Goal: Transaction & Acquisition: Purchase product/service

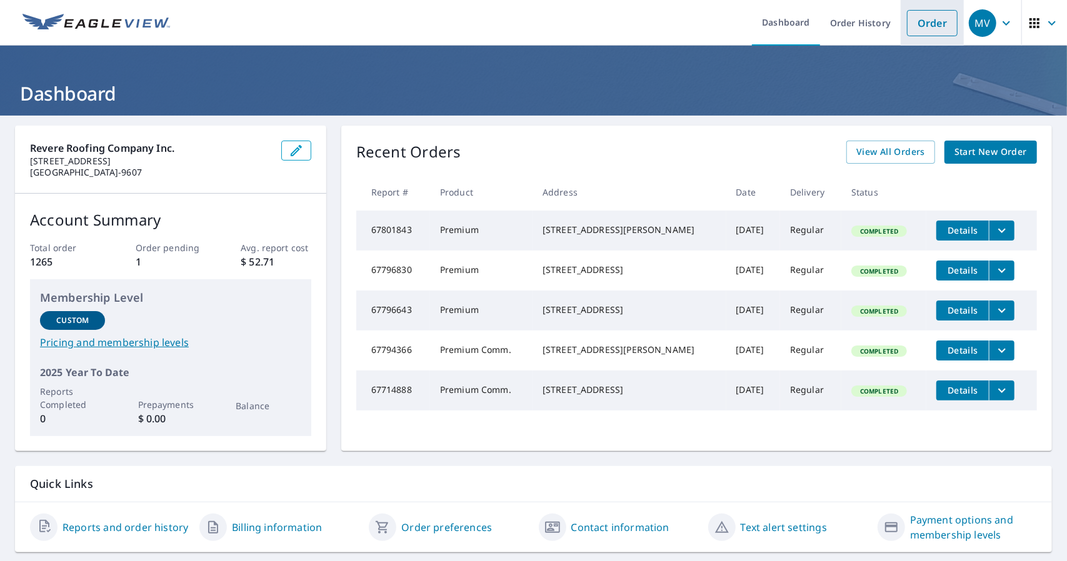
click at [928, 21] on link "Order" at bounding box center [932, 23] width 51 height 26
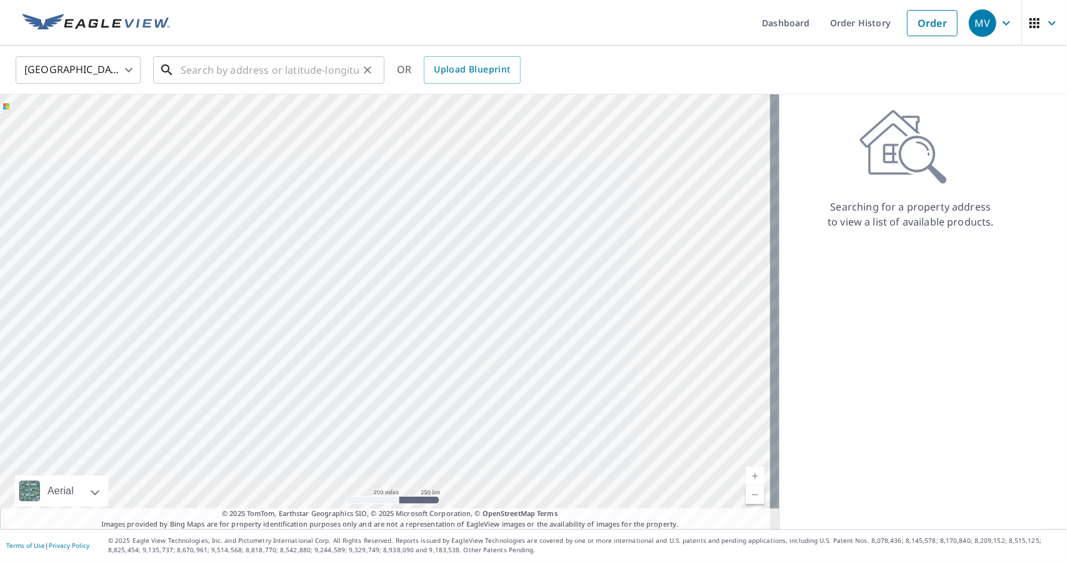
click at [222, 72] on input "text" at bounding box center [270, 69] width 178 height 35
paste input "[STREET_ADDRESS]"
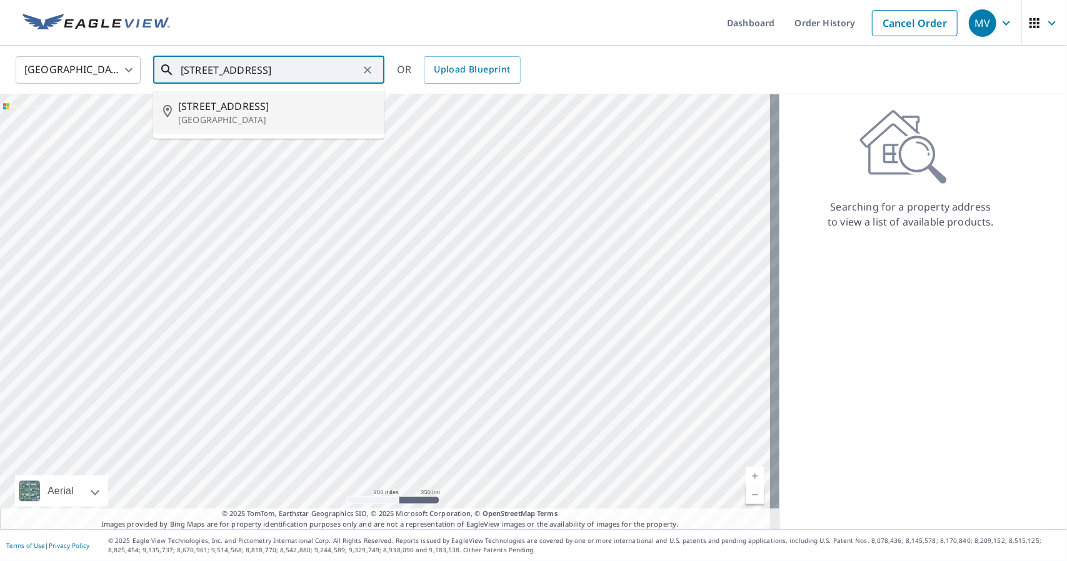
click at [219, 102] on span "[STREET_ADDRESS]" at bounding box center [276, 106] width 196 height 15
type input "[STREET_ADDRESS]"
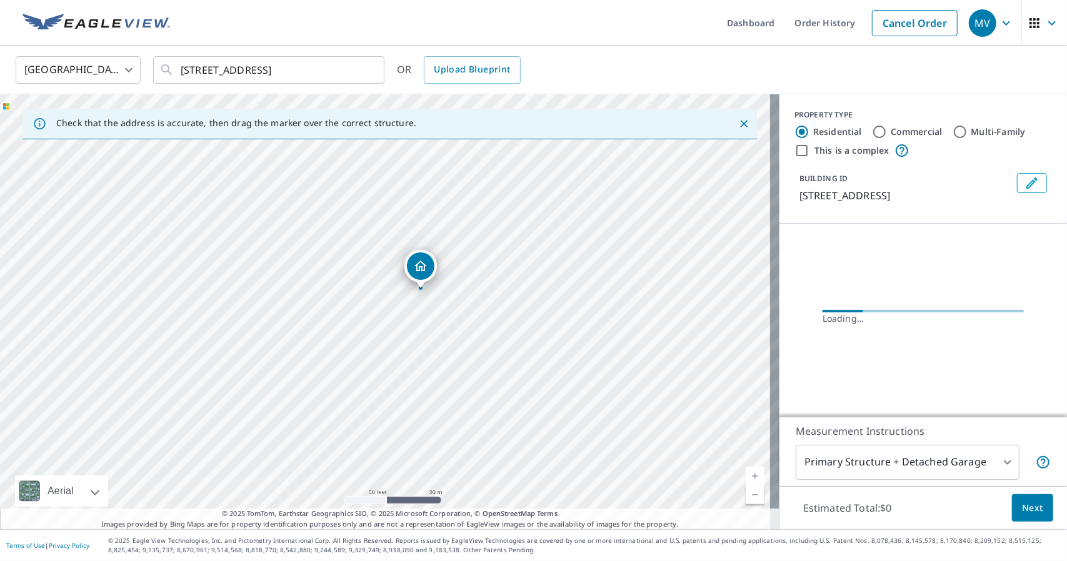
drag, startPoint x: 415, startPoint y: 208, endPoint x: 419, endPoint y: 270, distance: 62.0
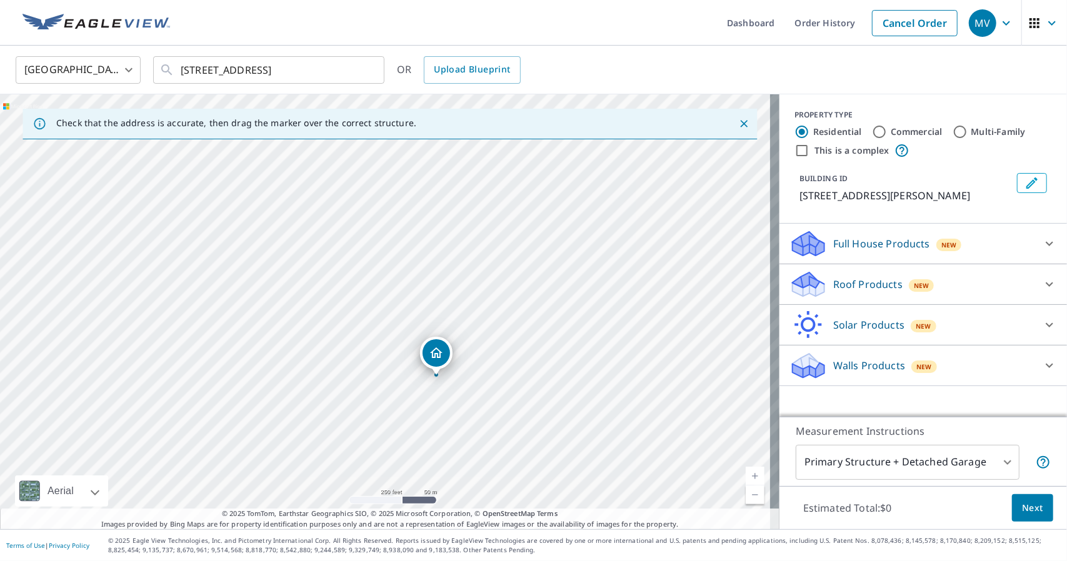
drag, startPoint x: 333, startPoint y: 287, endPoint x: 435, endPoint y: 357, distance: 123.7
drag, startPoint x: 360, startPoint y: 216, endPoint x: 327, endPoint y: 218, distance: 32.6
drag, startPoint x: 255, startPoint y: 387, endPoint x: 269, endPoint y: 342, distance: 46.4
click at [269, 342] on div "[STREET_ADDRESS]" at bounding box center [389, 311] width 779 height 435
drag, startPoint x: 270, startPoint y: 239, endPoint x: 234, endPoint y: 296, distance: 67.4
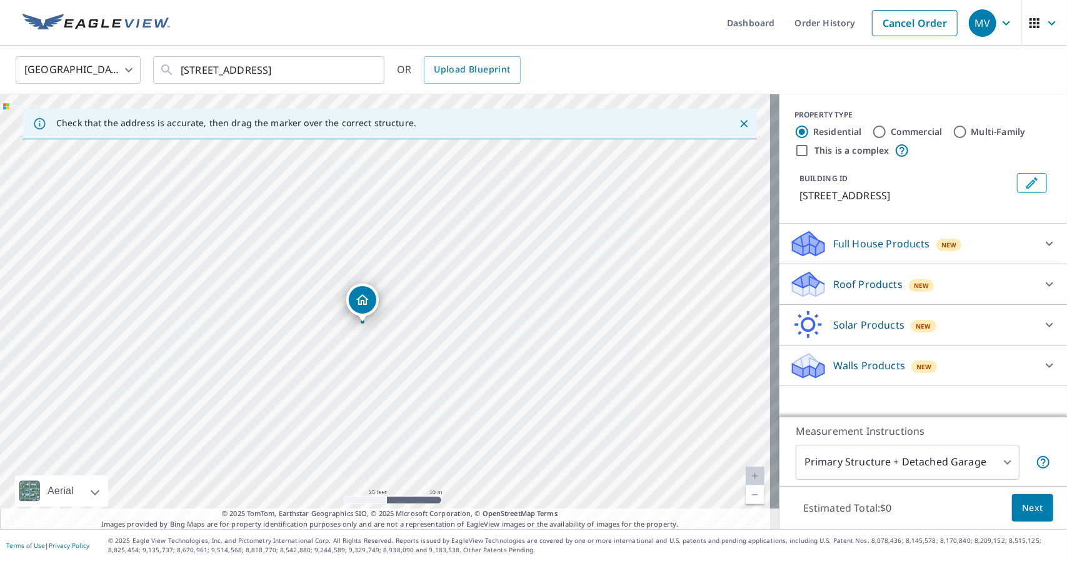
click at [234, 296] on div "[STREET_ADDRESS]" at bounding box center [389, 311] width 779 height 435
drag, startPoint x: 367, startPoint y: 301, endPoint x: 469, endPoint y: 239, distance: 118.9
click at [843, 242] on p "Full House Products" at bounding box center [881, 243] width 97 height 15
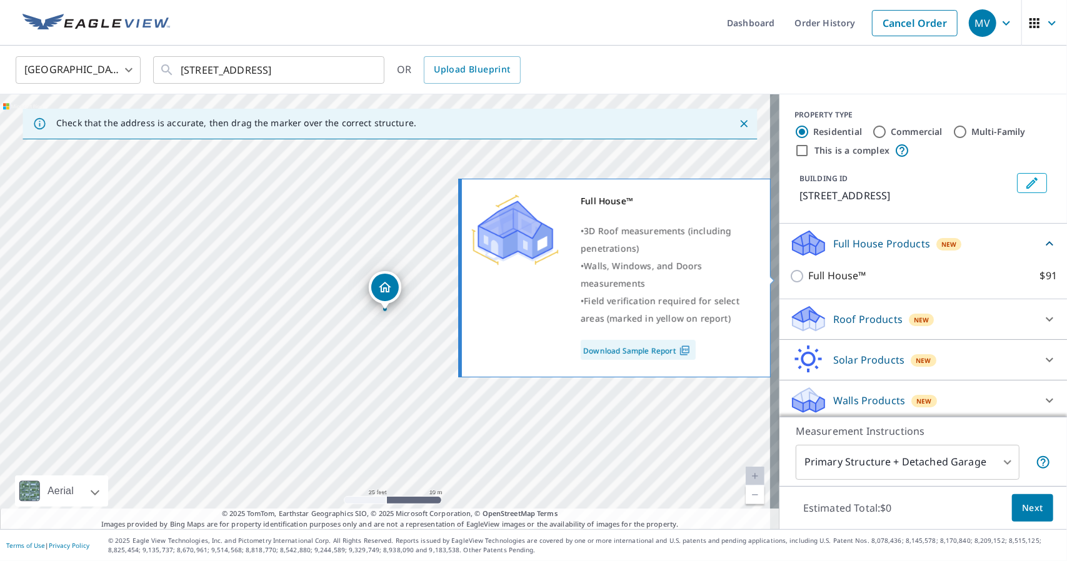
click at [830, 274] on p "Full House™" at bounding box center [837, 276] width 58 height 16
click at [808, 274] on input "Full House™ $91" at bounding box center [798, 276] width 19 height 15
checkbox input "true"
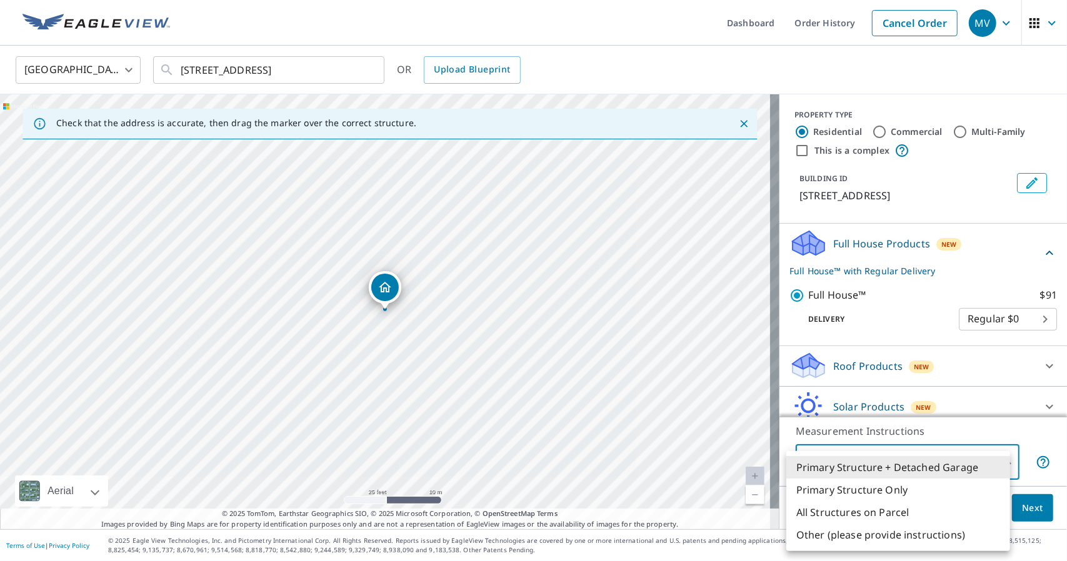
click at [857, 457] on body "MV MV Dashboard Order History Cancel Order MV United States [GEOGRAPHIC_DATA] ​…" at bounding box center [533, 280] width 1067 height 561
click at [854, 493] on li "Primary Structure Only" at bounding box center [898, 490] width 224 height 22
type input "2"
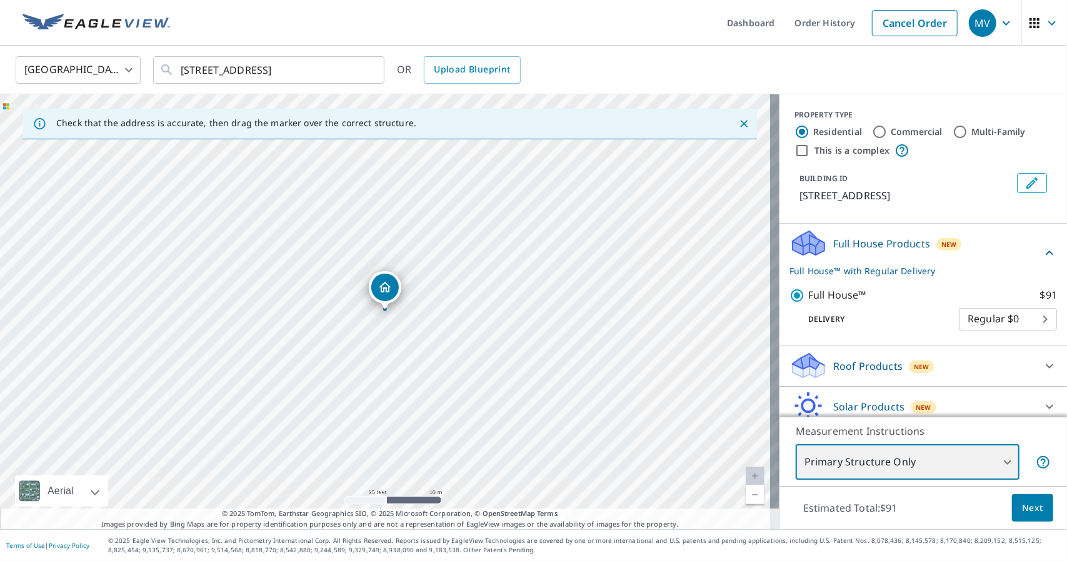
scroll to position [50, 0]
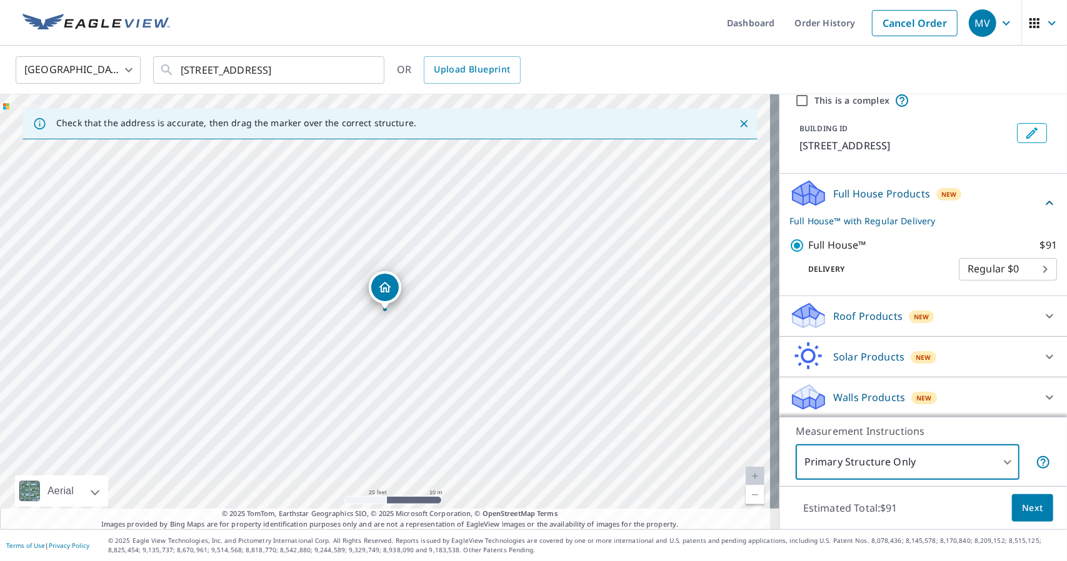
click at [1027, 506] on span "Next" at bounding box center [1032, 508] width 21 height 16
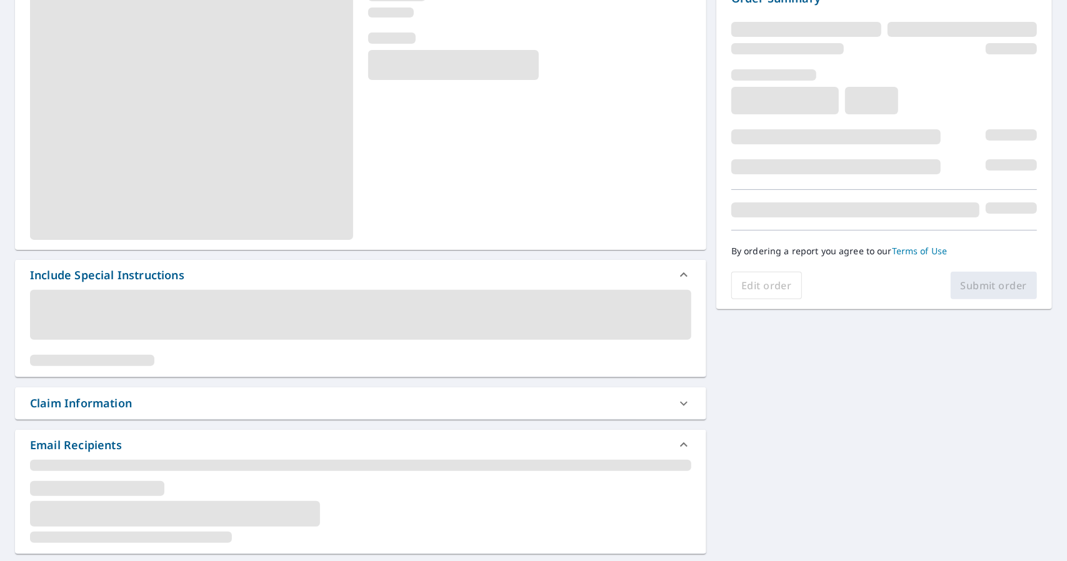
scroll to position [125, 0]
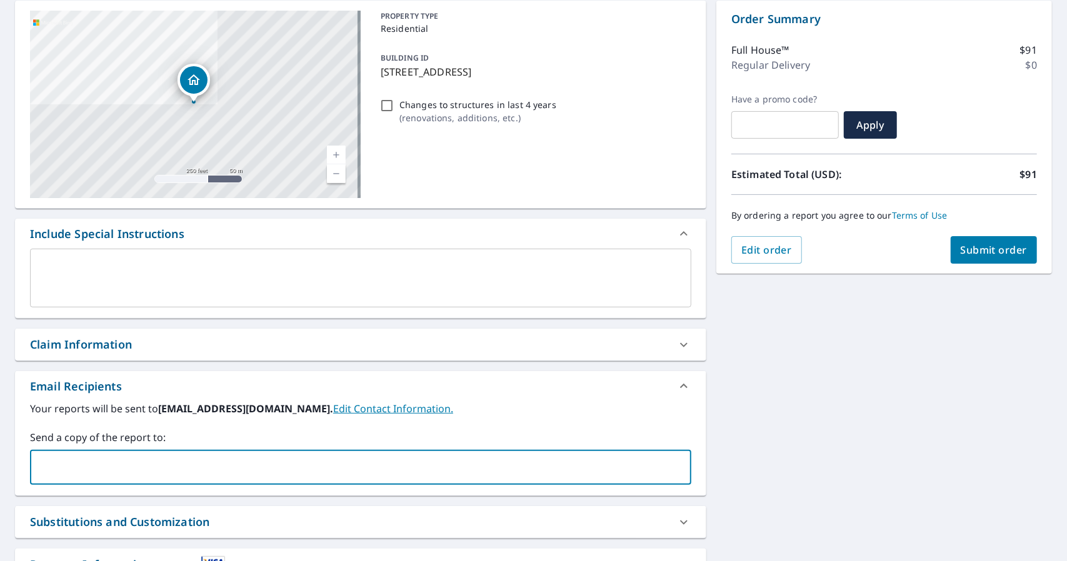
click at [229, 465] on input "text" at bounding box center [351, 467] width 631 height 24
type input "[PERSON_NAME][EMAIL_ADDRESS][DOMAIN_NAME]"
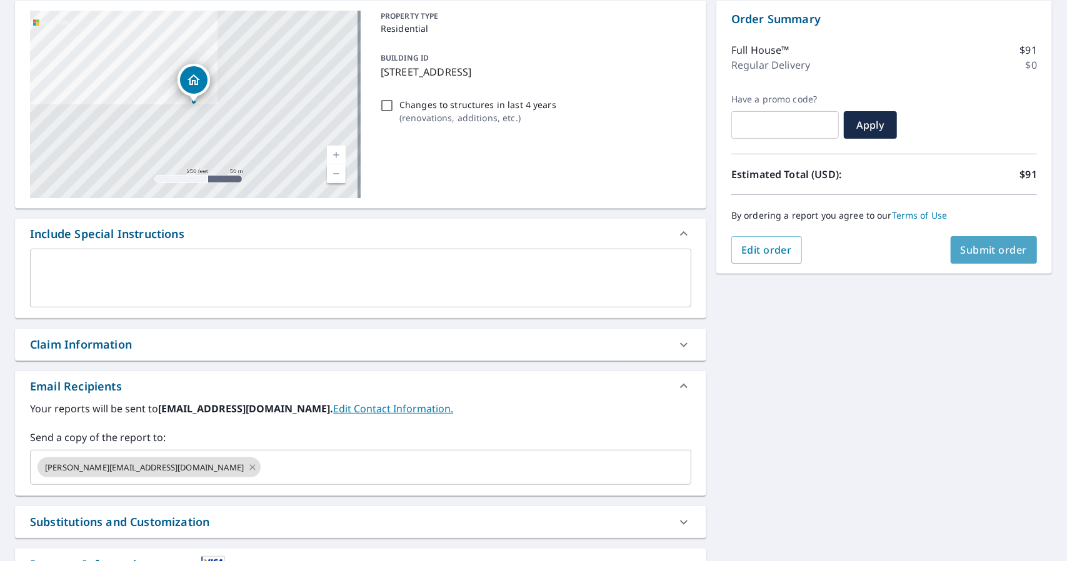
click at [1003, 249] on span "Submit order" at bounding box center [993, 250] width 67 height 14
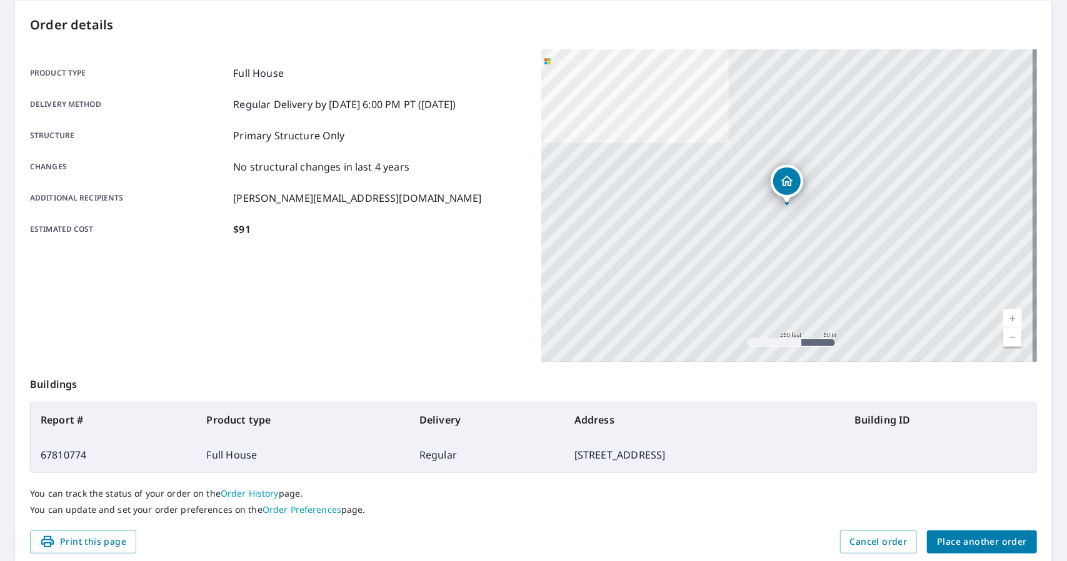
click at [344, 312] on div "Product type Full House Delivery method Regular Delivery by [DATE] 6:00 PM PT (…" at bounding box center [278, 205] width 496 height 312
click at [937, 535] on span "Place another order" at bounding box center [982, 542] width 90 height 16
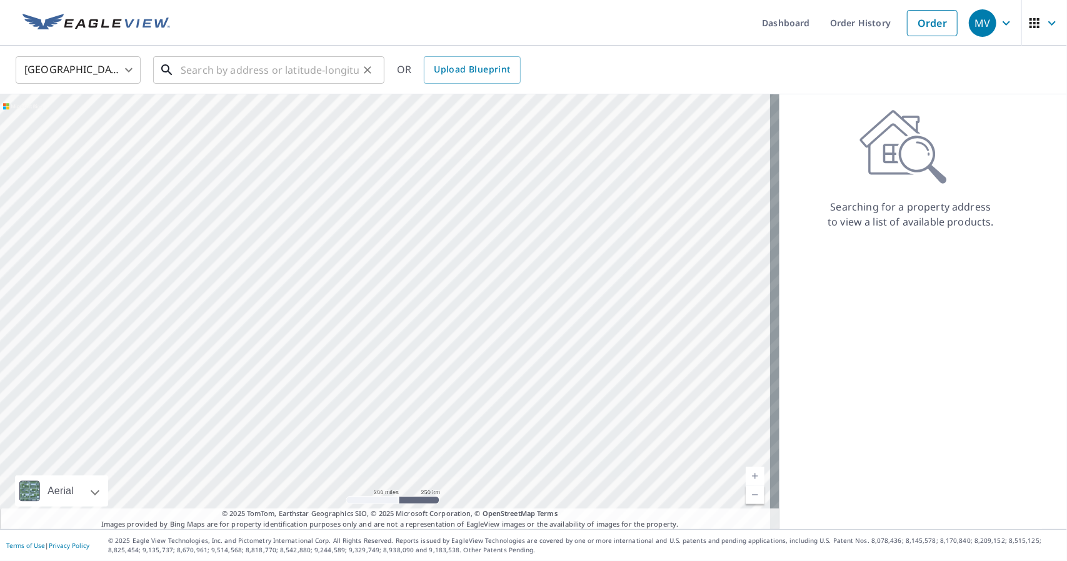
click at [265, 74] on input "text" at bounding box center [270, 69] width 178 height 35
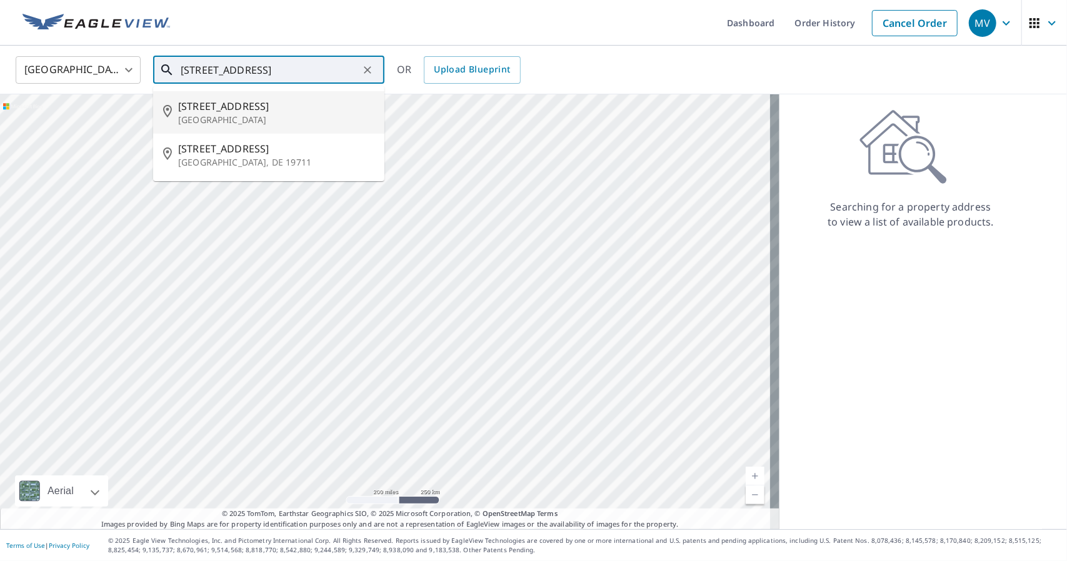
click at [221, 112] on span "[STREET_ADDRESS]" at bounding box center [276, 106] width 196 height 15
type input "[STREET_ADDRESS]"
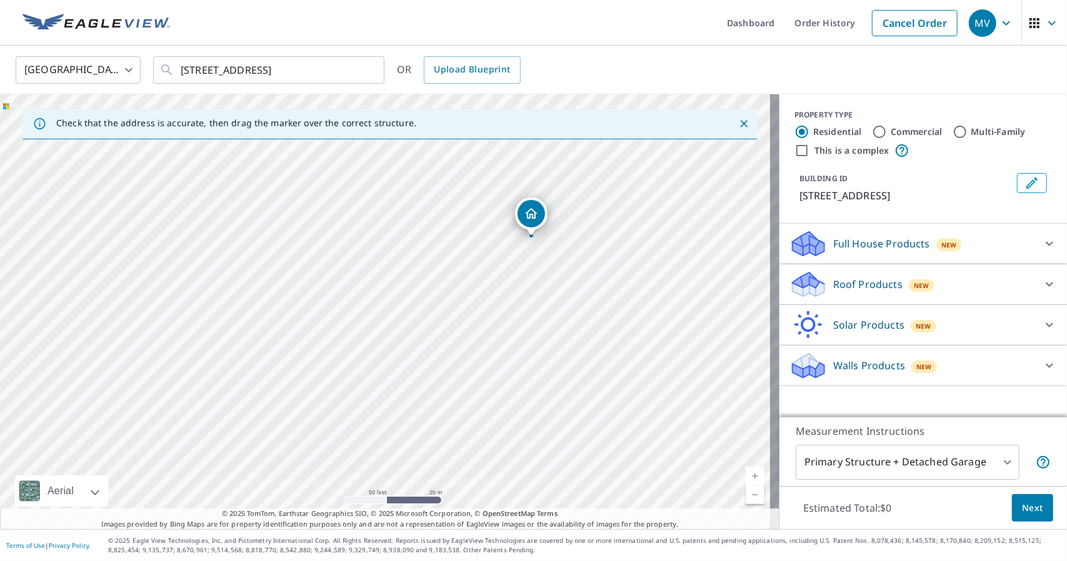
drag, startPoint x: 277, startPoint y: 293, endPoint x: 424, endPoint y: 219, distance: 163.7
click at [424, 219] on div "[STREET_ADDRESS]" at bounding box center [389, 311] width 779 height 435
drag, startPoint x: 431, startPoint y: 366, endPoint x: 445, endPoint y: 216, distance: 150.6
click at [445, 216] on div "[STREET_ADDRESS]" at bounding box center [389, 311] width 779 height 435
drag, startPoint x: 344, startPoint y: 304, endPoint x: 390, endPoint y: 324, distance: 50.4
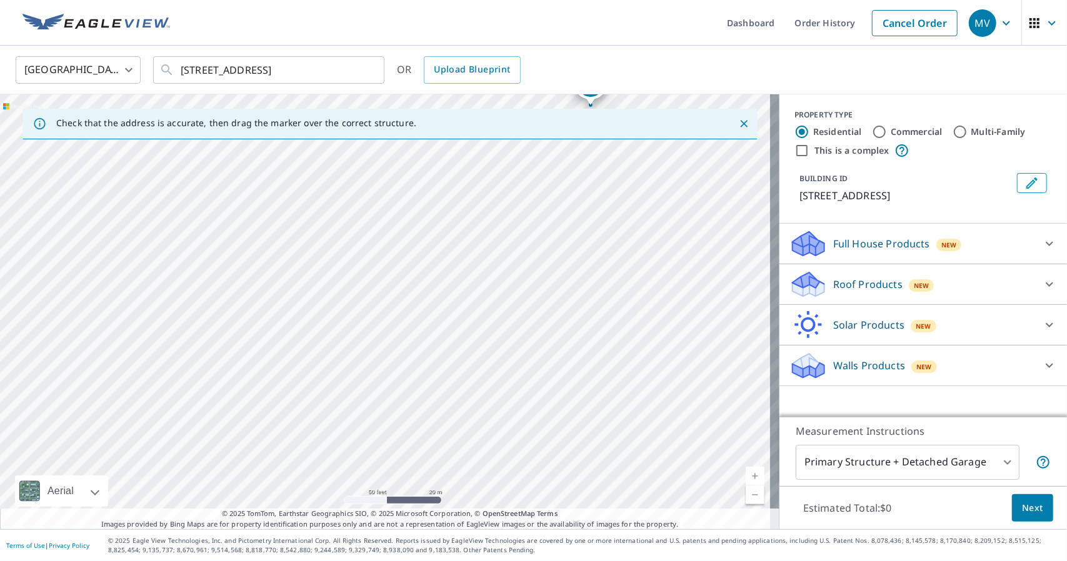
click at [390, 324] on div "[STREET_ADDRESS]" at bounding box center [389, 311] width 779 height 435
drag, startPoint x: 489, startPoint y: 298, endPoint x: 497, endPoint y: 363, distance: 65.4
click at [497, 363] on div "[STREET_ADDRESS]" at bounding box center [389, 311] width 779 height 435
drag, startPoint x: 458, startPoint y: 281, endPoint x: 492, endPoint y: 396, distance: 120.6
click at [492, 396] on div "[STREET_ADDRESS]" at bounding box center [389, 311] width 779 height 435
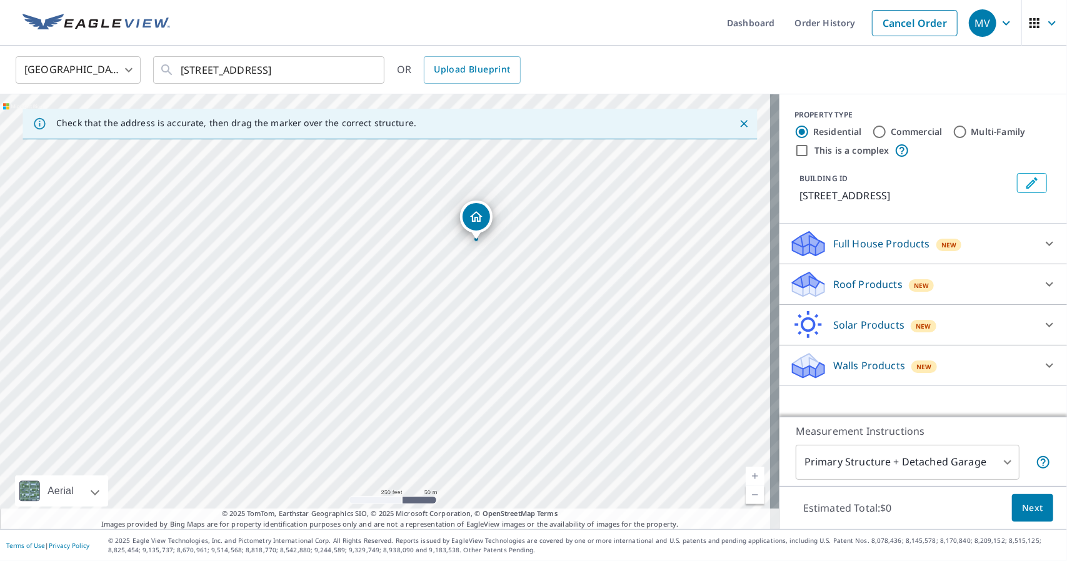
drag, startPoint x: 442, startPoint y: 356, endPoint x: 420, endPoint y: 221, distance: 136.1
click at [420, 221] on div "[STREET_ADDRESS]" at bounding box center [389, 311] width 779 height 435
drag, startPoint x: 452, startPoint y: 264, endPoint x: 372, endPoint y: 388, distance: 147.8
click at [367, 399] on div "[STREET_ADDRESS]" at bounding box center [389, 311] width 779 height 435
drag, startPoint x: 439, startPoint y: 343, endPoint x: 265, endPoint y: 275, distance: 186.6
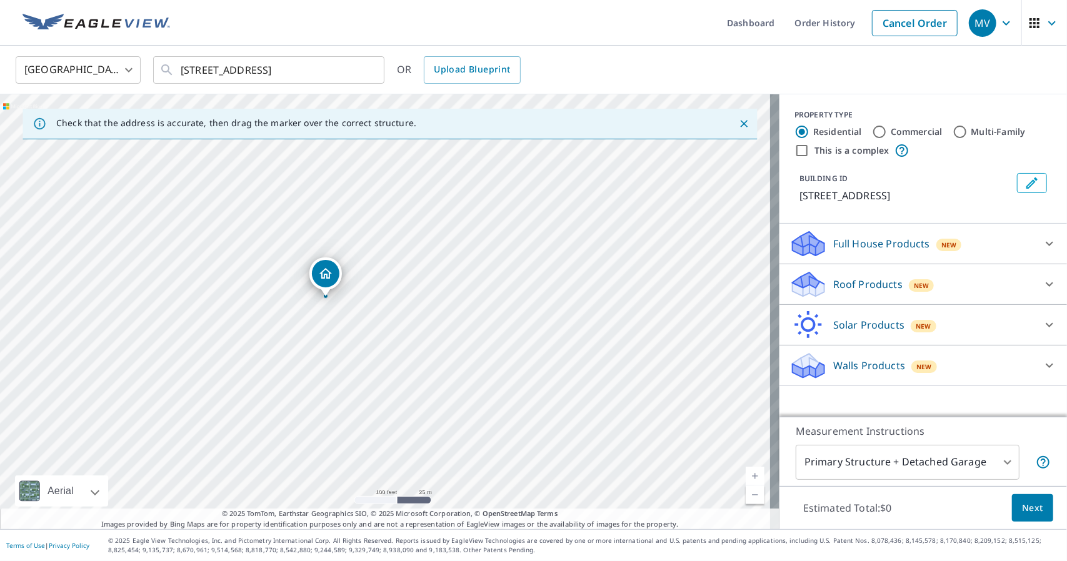
click at [265, 275] on div "[STREET_ADDRESS]" at bounding box center [389, 311] width 779 height 435
drag, startPoint x: 72, startPoint y: 216, endPoint x: 567, endPoint y: 367, distance: 517.4
click at [872, 129] on input "Commercial" at bounding box center [879, 131] width 15 height 15
radio input "true"
type input "4"
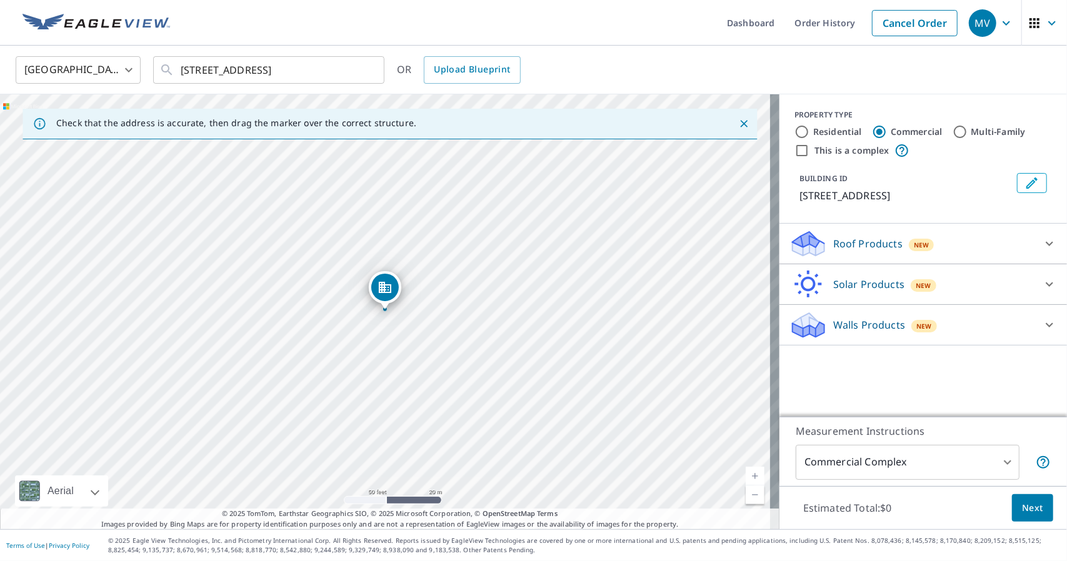
click at [842, 249] on p "Roof Products" at bounding box center [867, 243] width 69 height 15
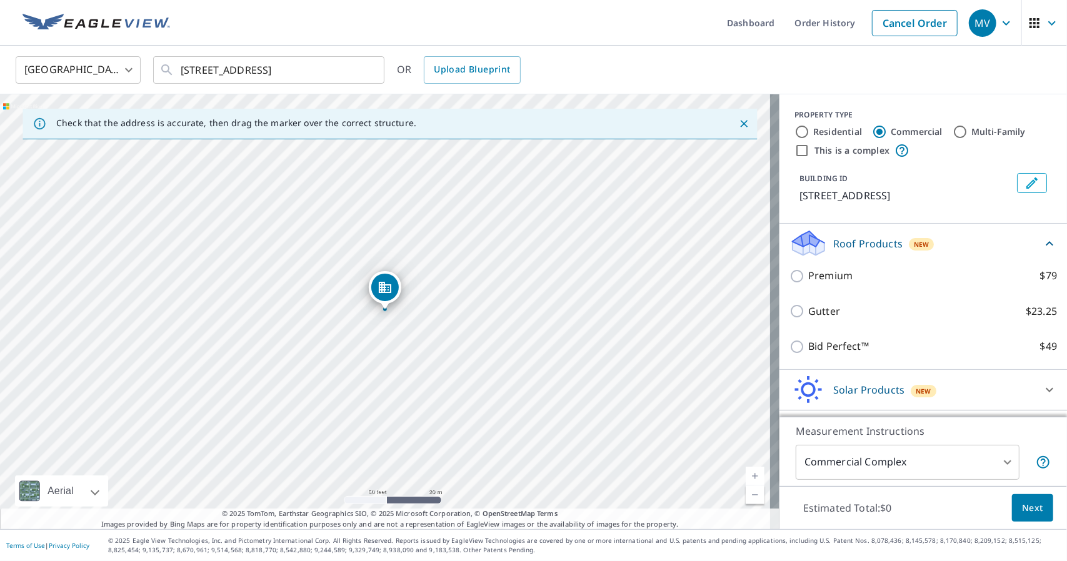
click at [840, 241] on p "Roof Products" at bounding box center [867, 243] width 69 height 15
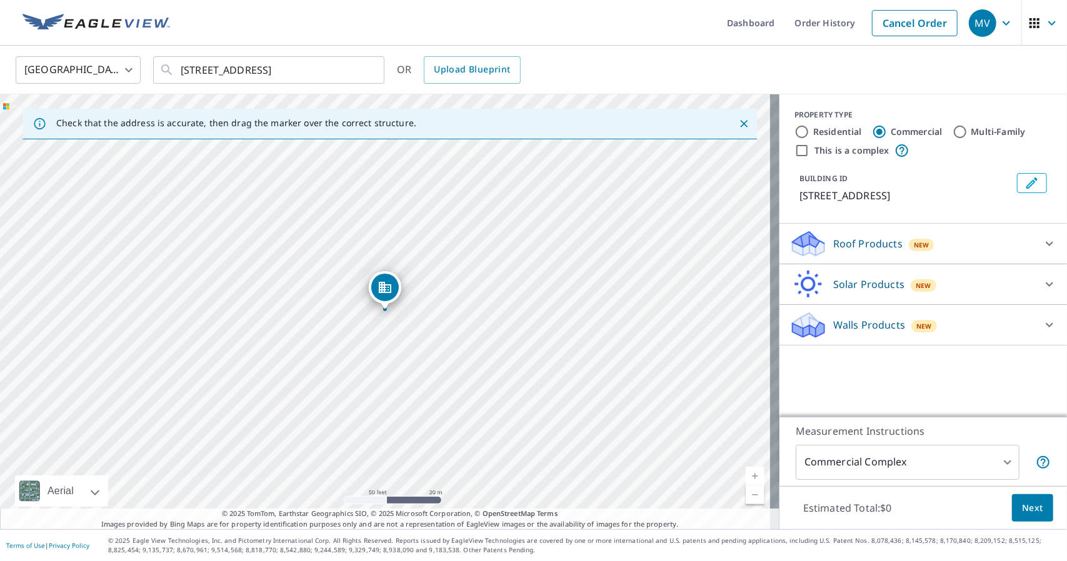
click at [832, 132] on label "Residential" at bounding box center [837, 132] width 49 height 12
click at [809, 132] on input "Residential" at bounding box center [801, 131] width 15 height 15
radio input "true"
type input "1"
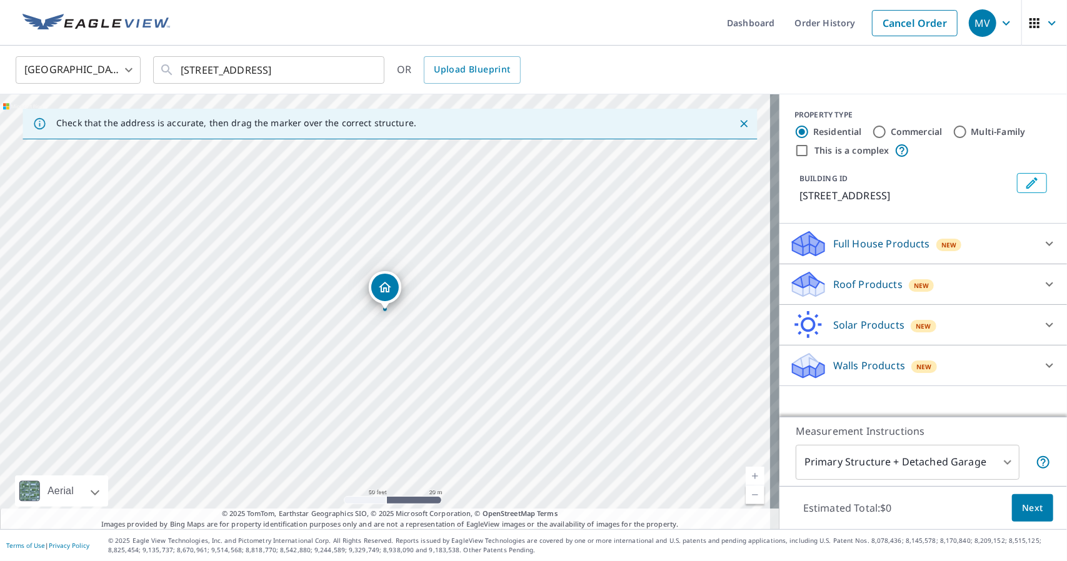
click at [846, 244] on p "Full House Products" at bounding box center [881, 243] width 97 height 15
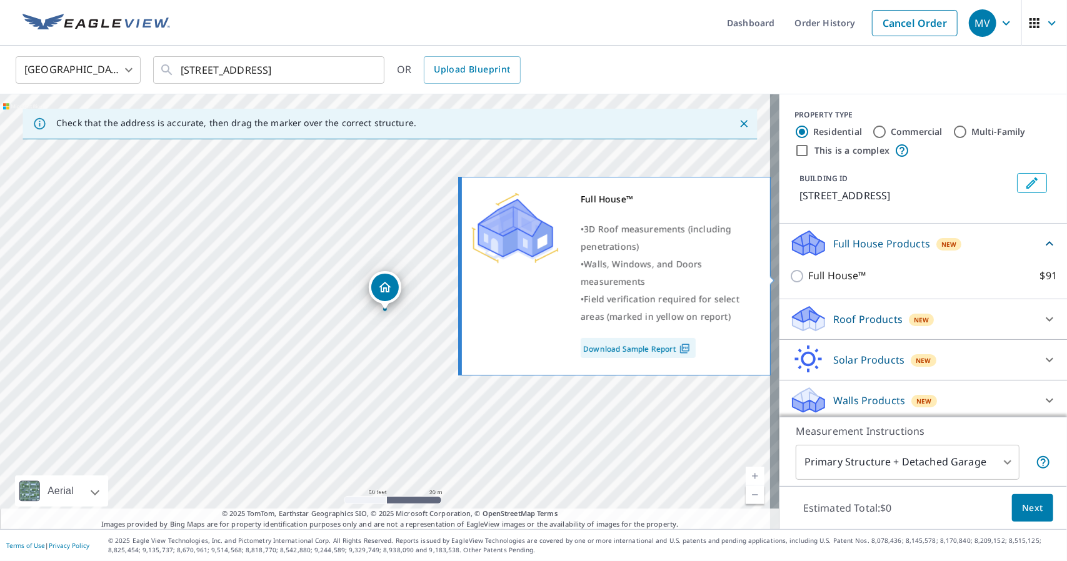
click at [837, 277] on p "Full House™" at bounding box center [837, 276] width 58 height 16
click at [808, 277] on input "Full House™ $91" at bounding box center [798, 276] width 19 height 15
checkbox input "true"
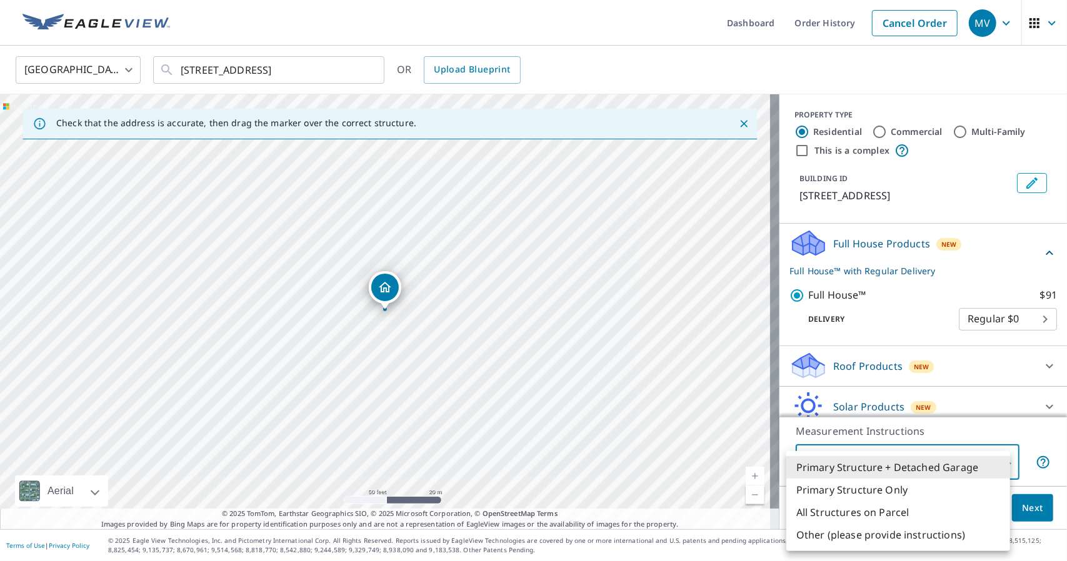
click at [870, 460] on body "MV MV Dashboard Order History Cancel Order MV United States [GEOGRAPHIC_DATA] ​…" at bounding box center [533, 280] width 1067 height 561
drag, startPoint x: 862, startPoint y: 490, endPoint x: 865, endPoint y: 537, distance: 46.9
click at [865, 537] on ul "Primary Structure + Detached Garage Primary Structure Only All Structures on Pa…" at bounding box center [898, 501] width 224 height 100
click at [865, 536] on li "Other (please provide instructions)" at bounding box center [898, 535] width 224 height 22
type input "5"
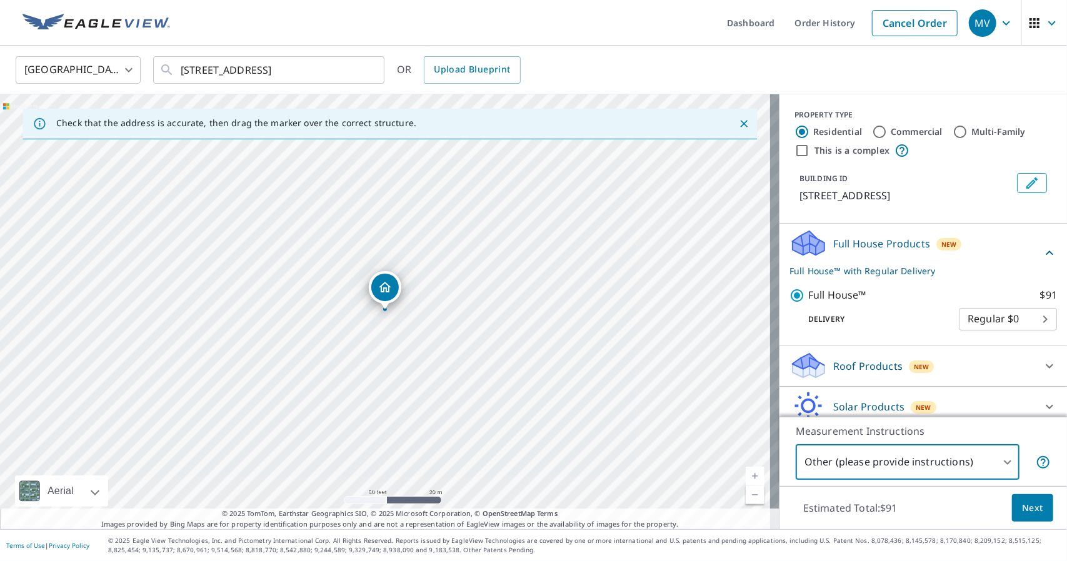
click at [1022, 504] on span "Next" at bounding box center [1032, 508] width 21 height 16
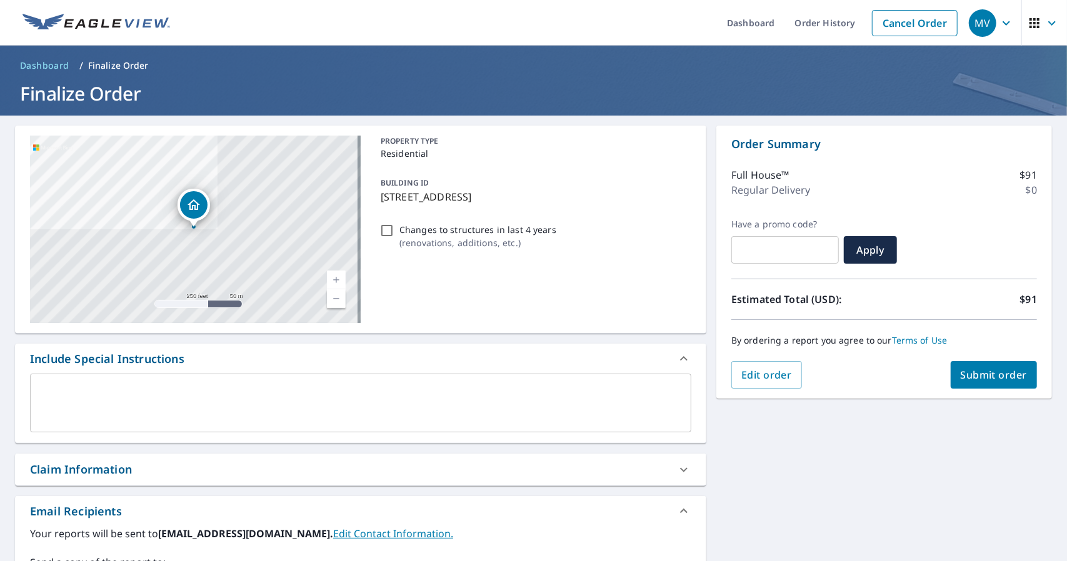
click at [136, 395] on textarea at bounding box center [361, 403] width 644 height 36
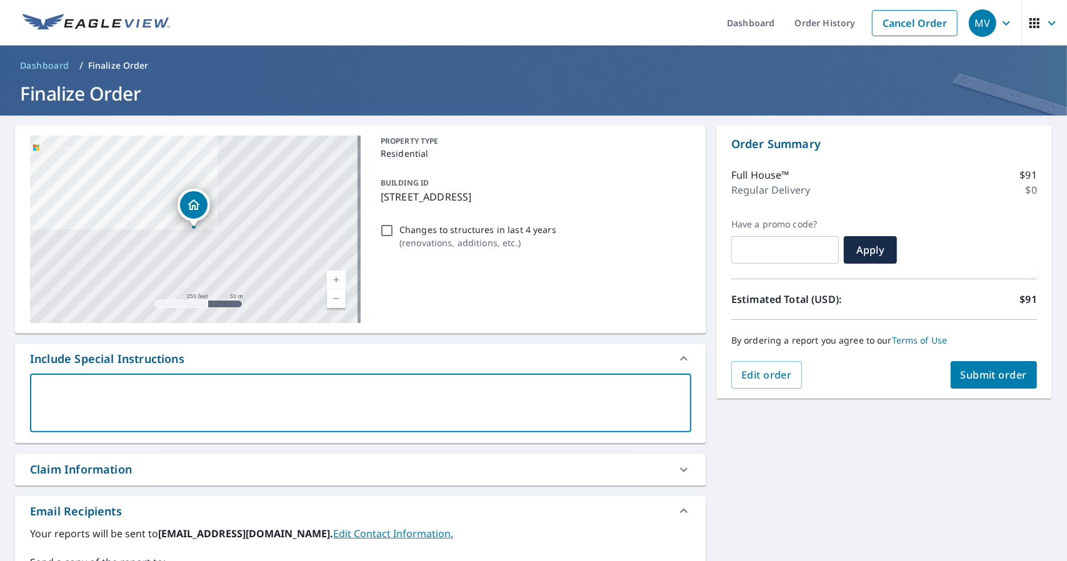
type textarea "I"
type textarea "x"
type textarea "I'"
type textarea "x"
type textarea "I'm"
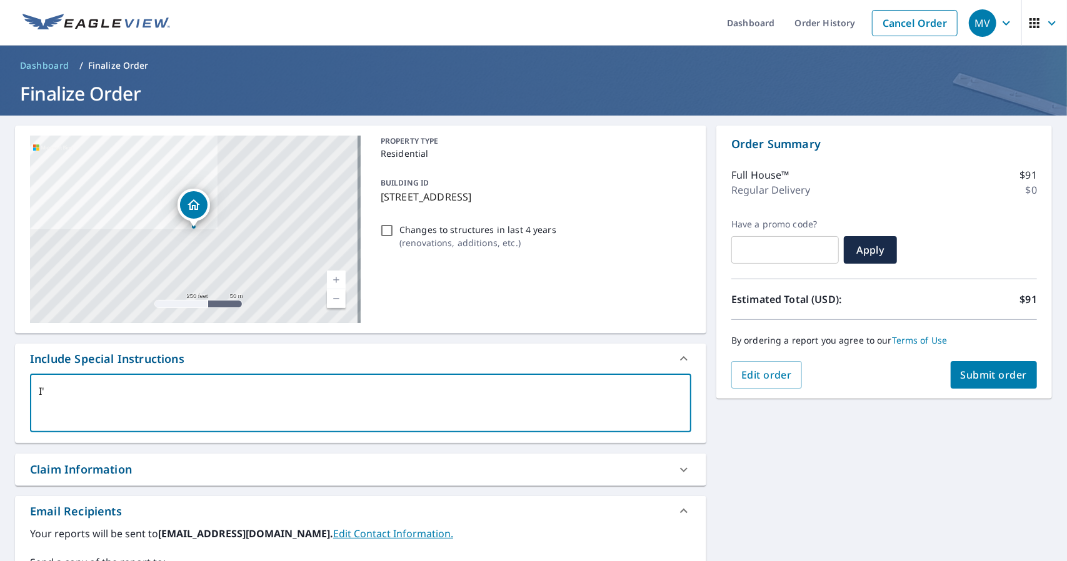
type textarea "x"
type textarea "I'm"
type textarea "x"
type textarea "I'm o"
type textarea "x"
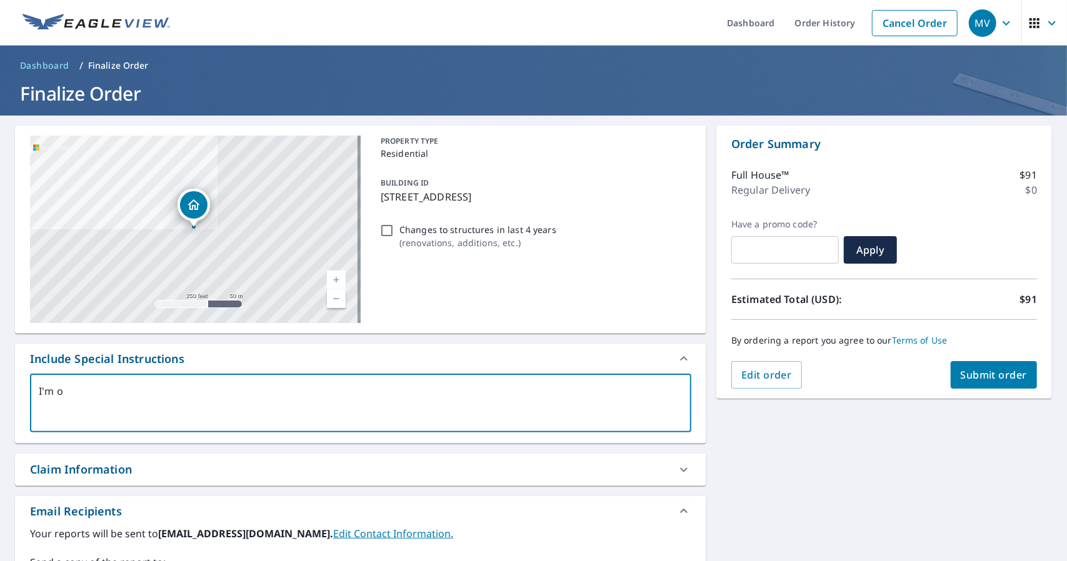
type textarea "I'm on"
type textarea "x"
type textarea "I'm onl"
type textarea "x"
type textarea "I'm only"
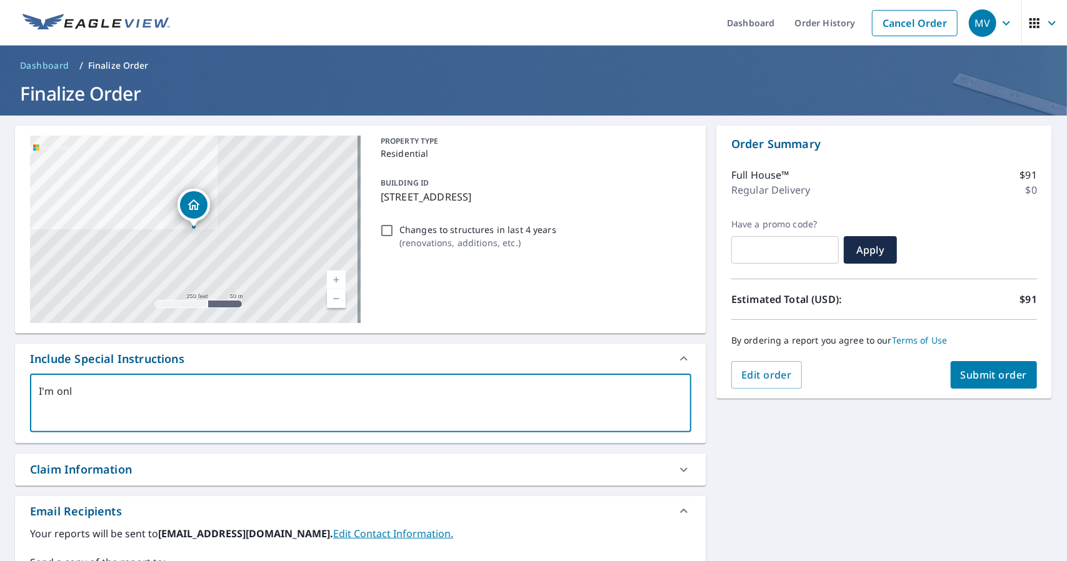
type textarea "x"
type textarea "I'm only"
type textarea "x"
type textarea "I'm only n"
type textarea "x"
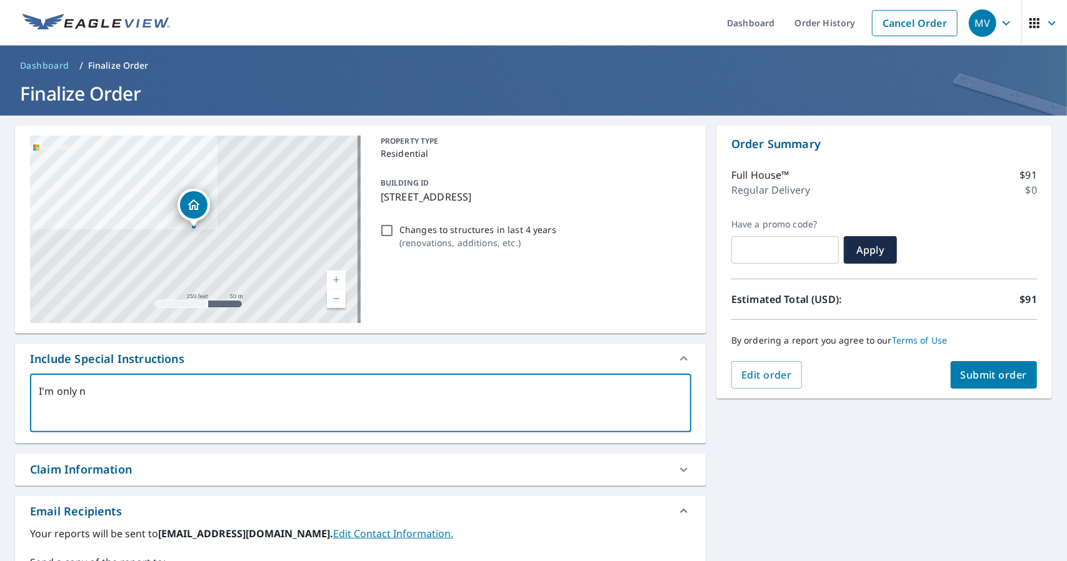
type textarea "I'm only ne"
type textarea "x"
type textarea "I'm only nee"
type textarea "x"
type textarea "I'm only need"
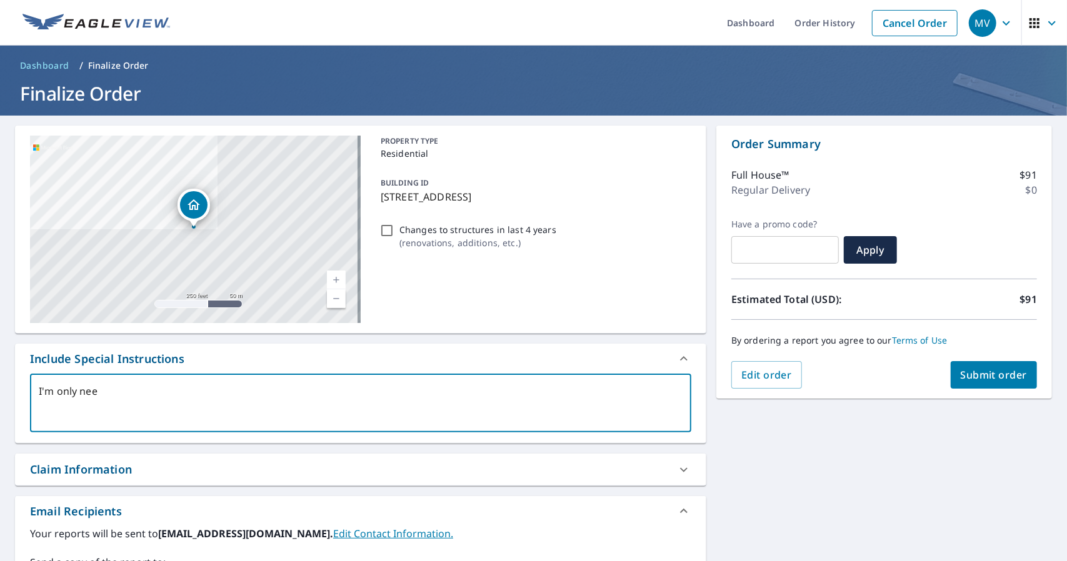
type textarea "x"
type textarea "I'm only needi"
type textarea "x"
type textarea "I'm only needin"
type textarea "x"
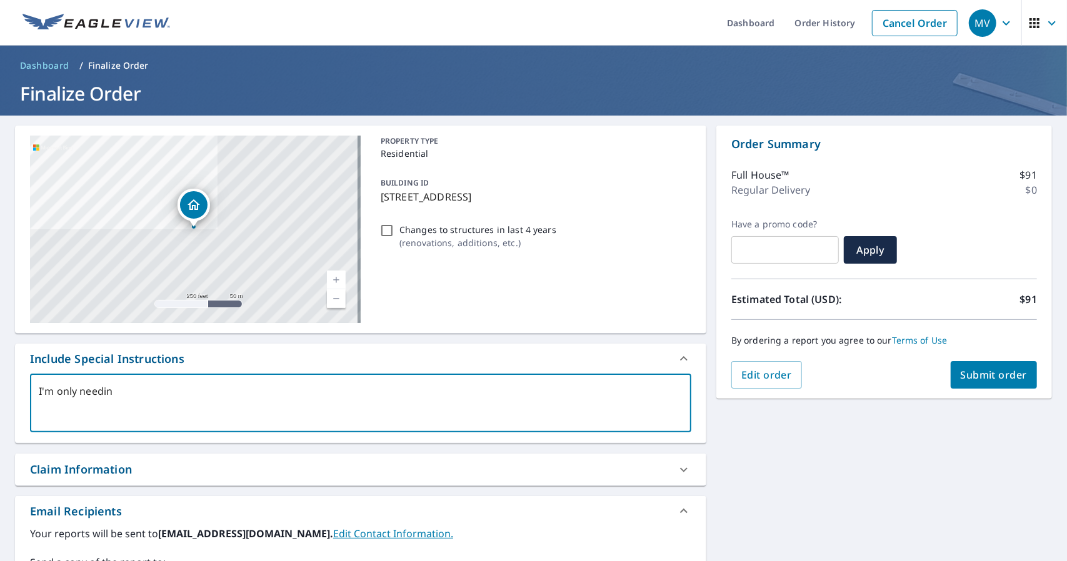
type textarea "I'm only needing"
type textarea "x"
type textarea "I'm only needing"
type textarea "x"
type textarea "I'm only needing t"
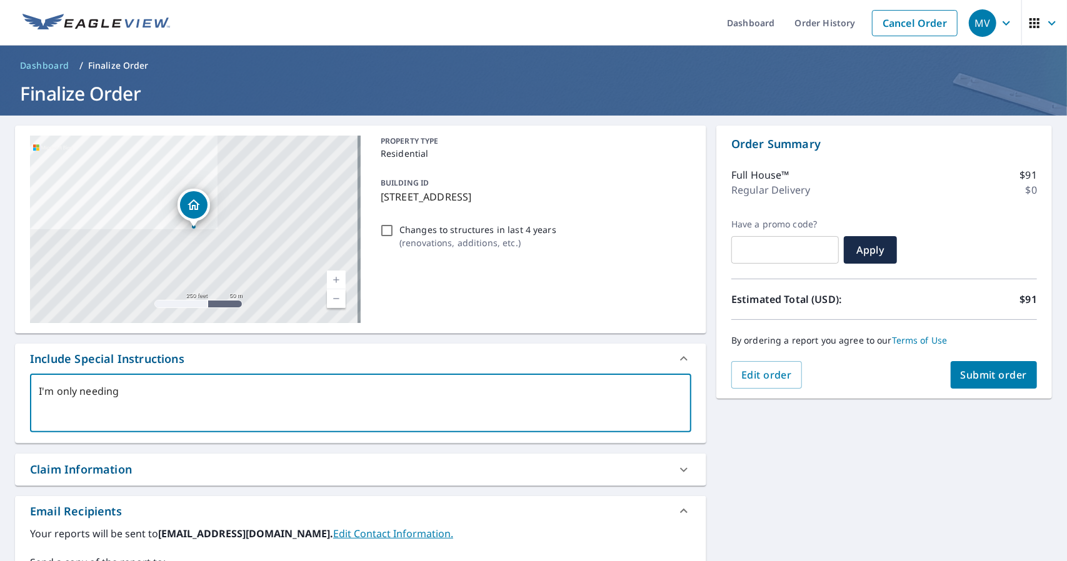
type textarea "x"
type textarea "I'm only needing th"
type textarea "x"
type textarea "I'm only needing the"
type textarea "x"
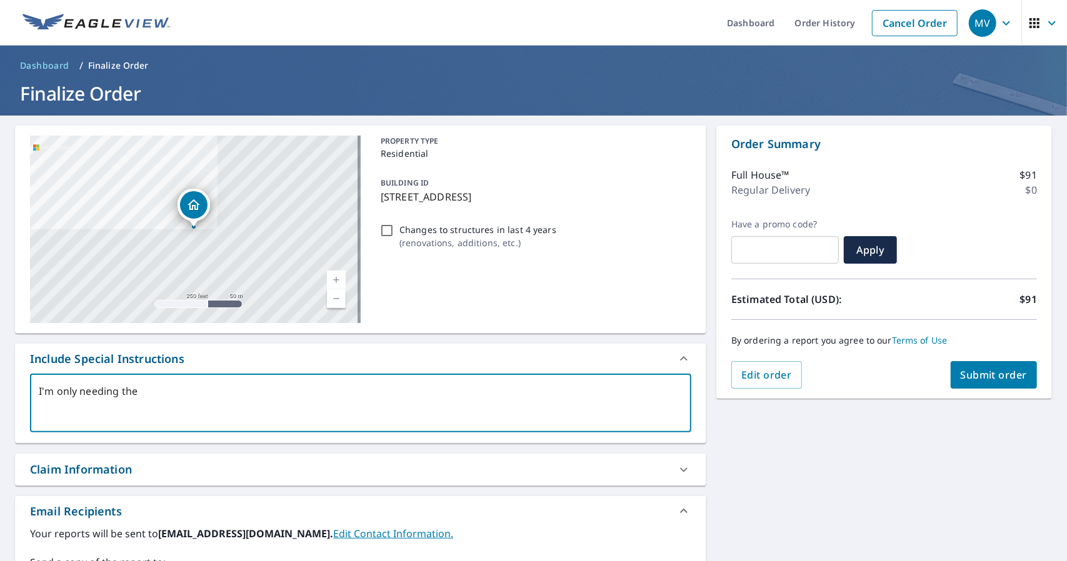
type textarea "I'm only needing the"
type textarea "x"
type textarea "I'm only needing the r"
type textarea "x"
type textarea "I'm only needing the re"
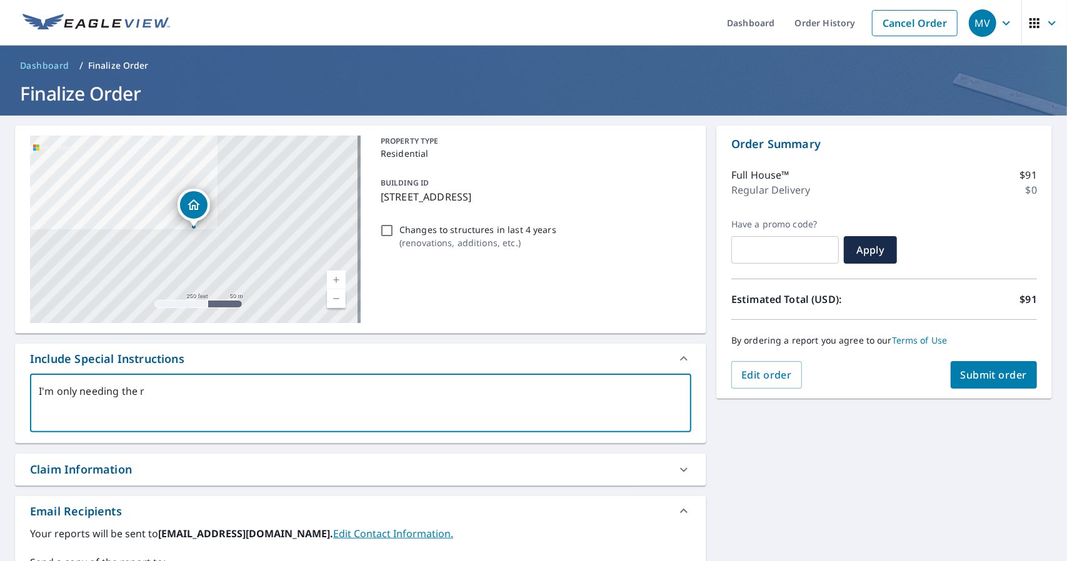
type textarea "x"
type textarea "I'm only needing the rep"
type textarea "x"
type textarea "I'm only needing the repo"
type textarea "x"
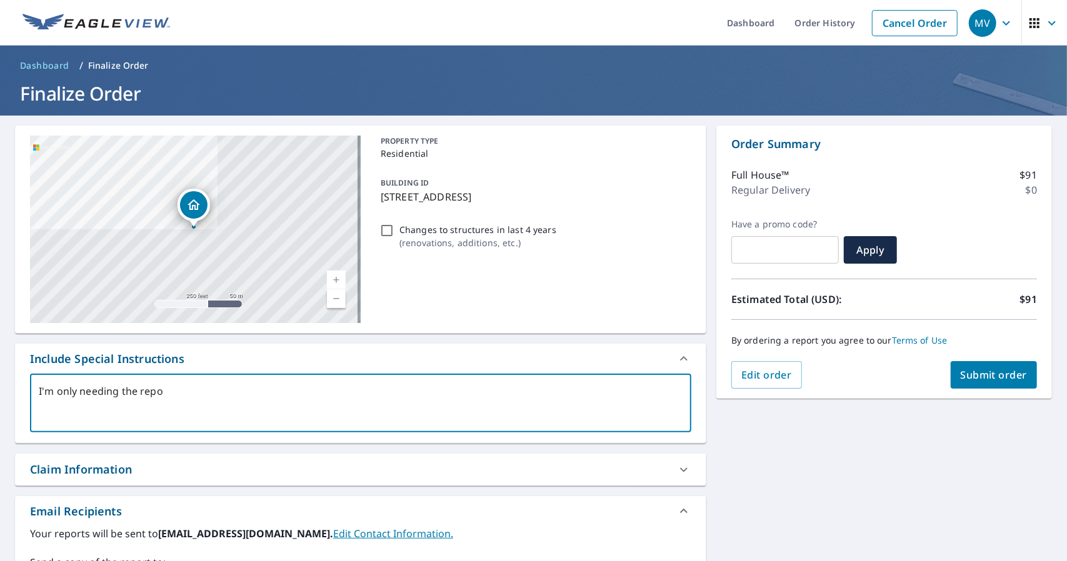
type textarea "I'm only needing the repor"
type textarea "x"
type textarea "I'm only needing the report"
type textarea "x"
type textarea "I'm only needing the report"
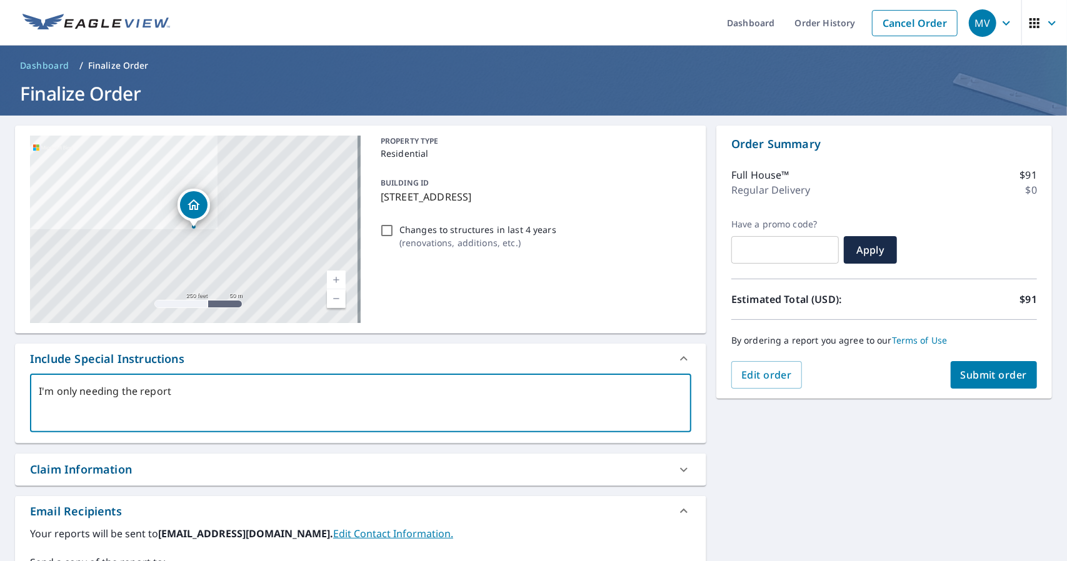
type textarea "x"
type textarea "I'm only needing the report d"
type textarea "x"
type textarea "I'm only needing the report do"
type textarea "x"
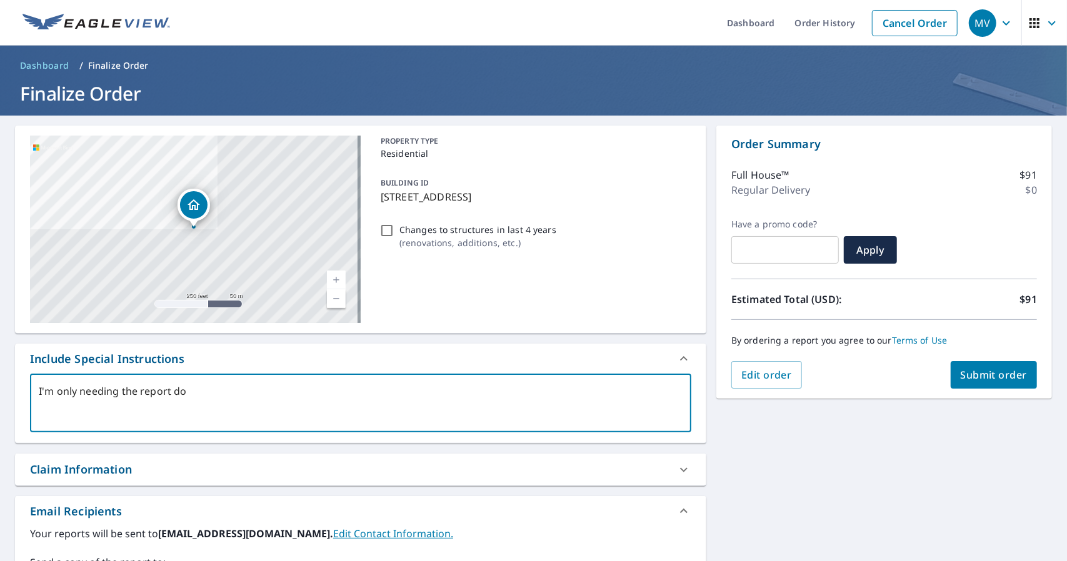
type textarea "I'm only needing the report don"
type textarea "x"
type textarea "I'm only needing the report done"
type textarea "x"
type textarea "I'm only needing the report done"
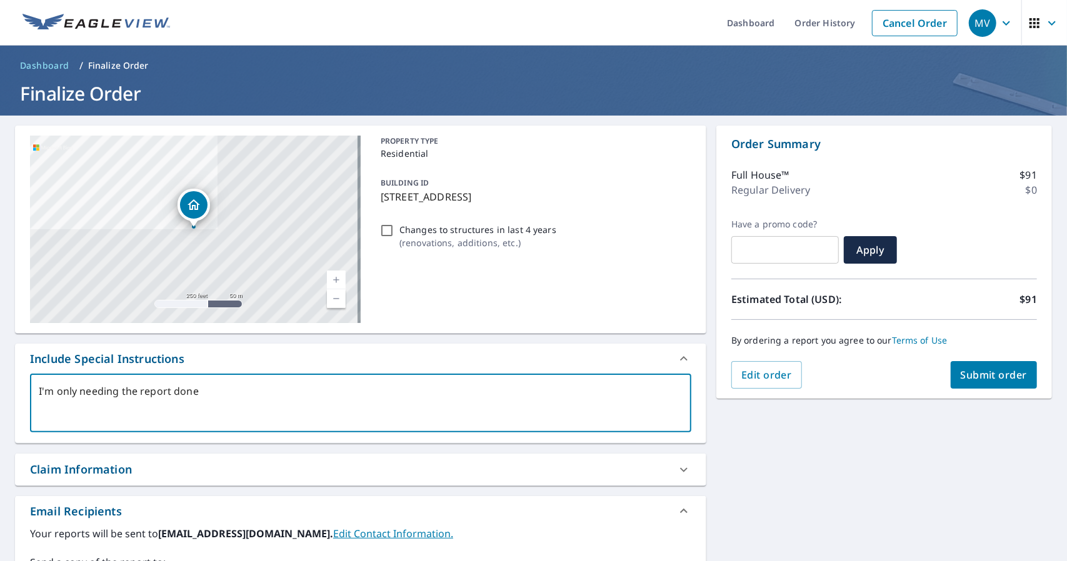
type textarea "x"
type textarea "I'm only needing the report done w"
type textarea "x"
type textarea "I'm only needing the report done wh"
type textarea "x"
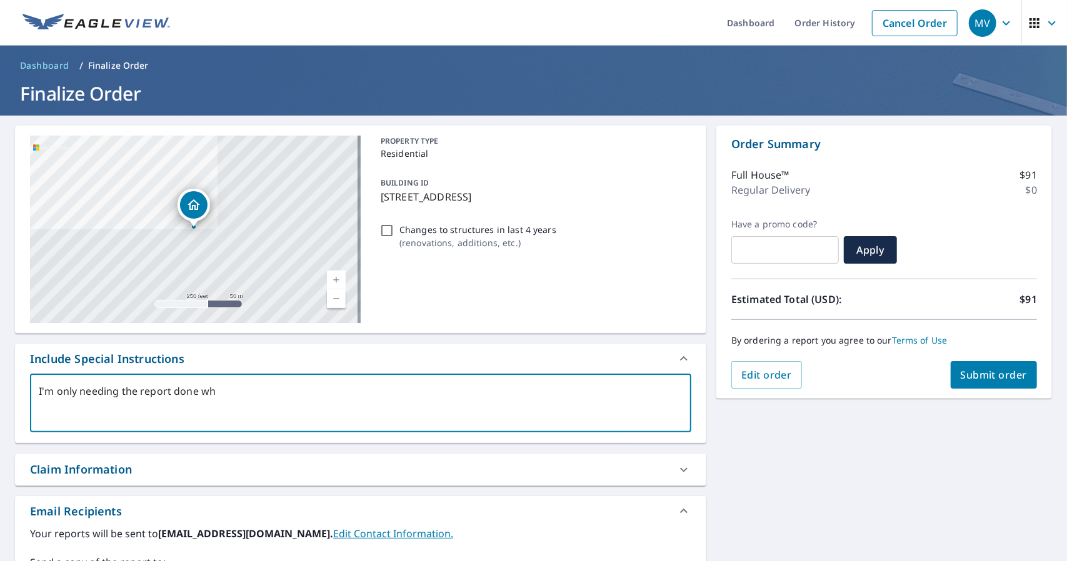
type textarea "I'm only needing the report done whe"
type textarea "x"
type textarea "I'm only needing the report done wher"
type textarea "x"
type textarea "I'm only needing the report done where"
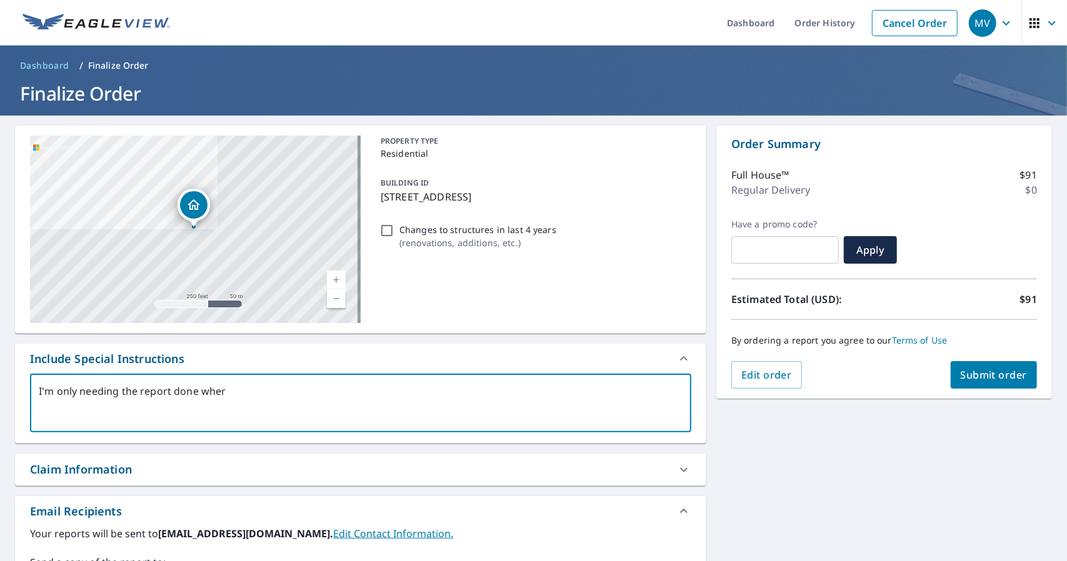
type textarea "x"
type textarea "I'm only needing the report done where"
type textarea "x"
type textarea "I'm only needing the report done where t"
type textarea "x"
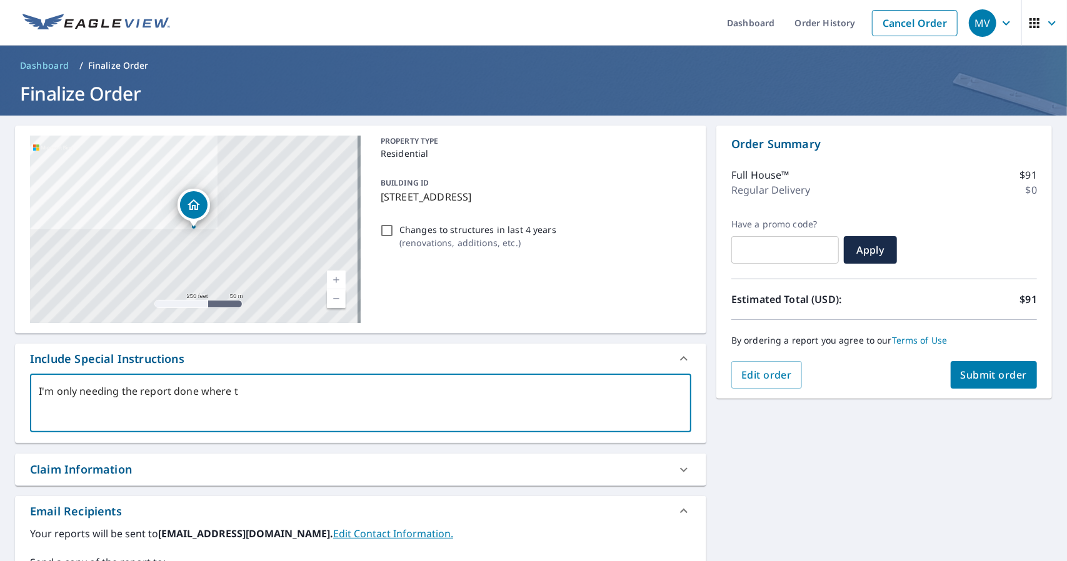
type textarea "I'm only needing the report done where th"
type textarea "x"
type textarea "I'm only needing the report done where the"
type textarea "x"
type textarea "I'm only needing the report done where the"
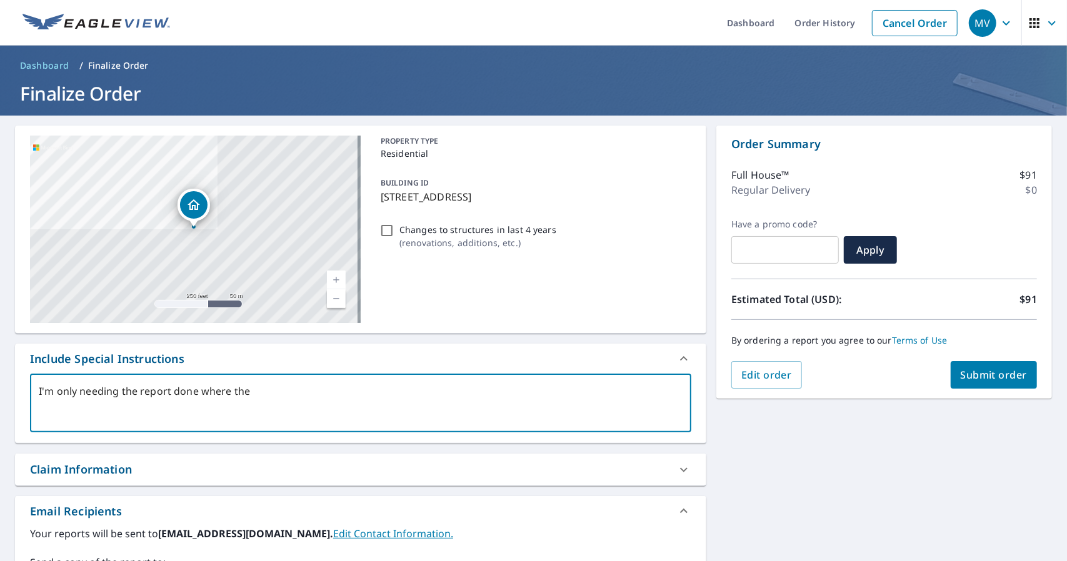
type textarea "x"
type textarea "I'm only needing the report done where the m"
type textarea "x"
type textarea "I'm only needing the report done where the ma"
type textarea "x"
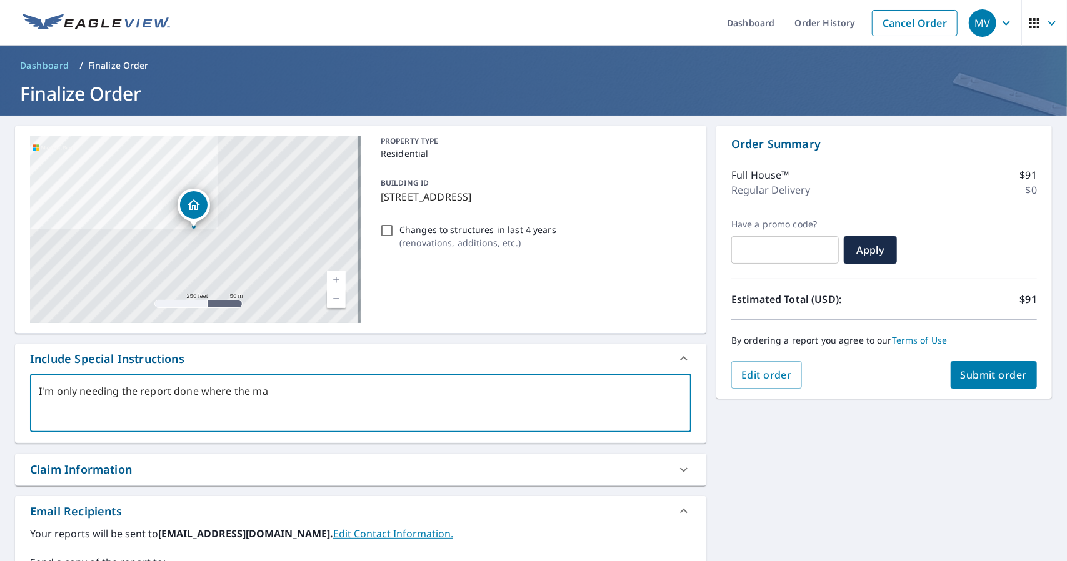
type textarea "I'm only needing the report done where the mar"
type textarea "x"
type textarea "I'm only needing the report done where the mark"
type textarea "x"
type textarea "I'm only needing the report done where the marke"
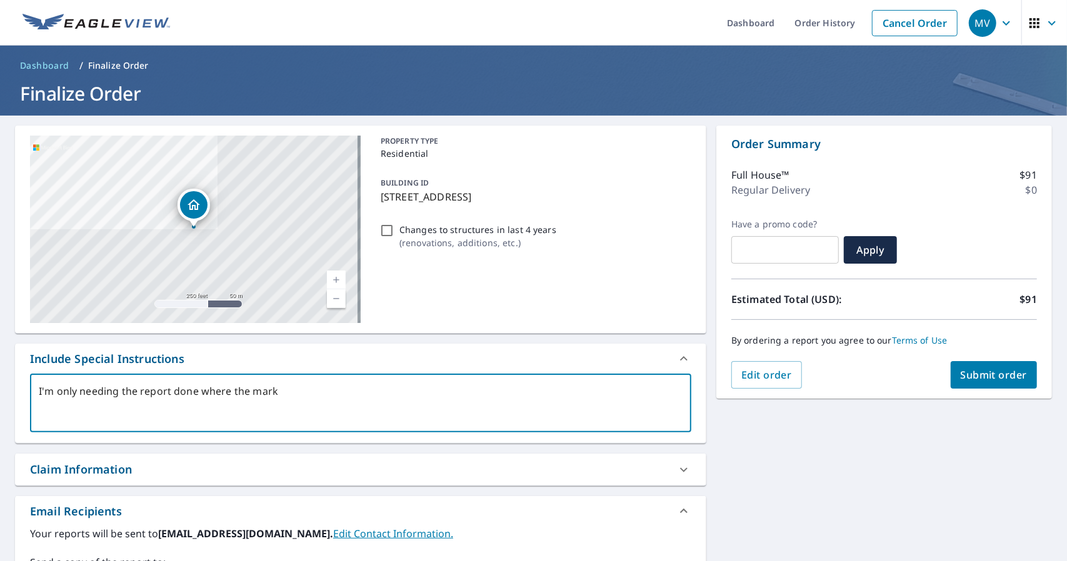
type textarea "x"
type textarea "I'm only needing the report done where the marker"
type textarea "x"
type textarea "I'm only needing the report done where the marker"
type textarea "x"
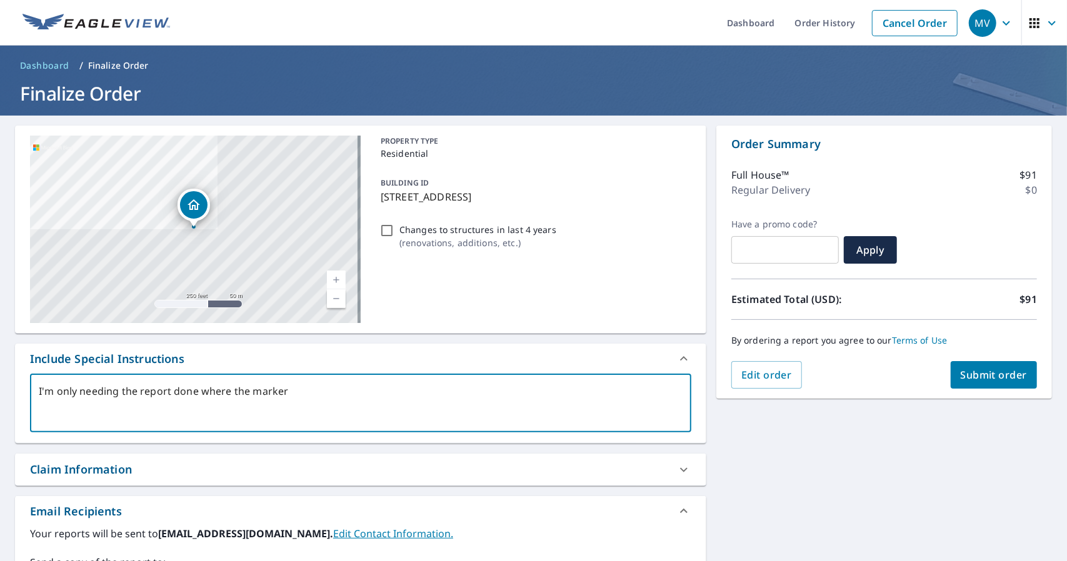
type textarea "I'm only needing the report done where the marker i"
type textarea "x"
type textarea "I'm only needing the report done where the marker is"
type textarea "x"
type textarea "I'm only needing the report done where the marker is."
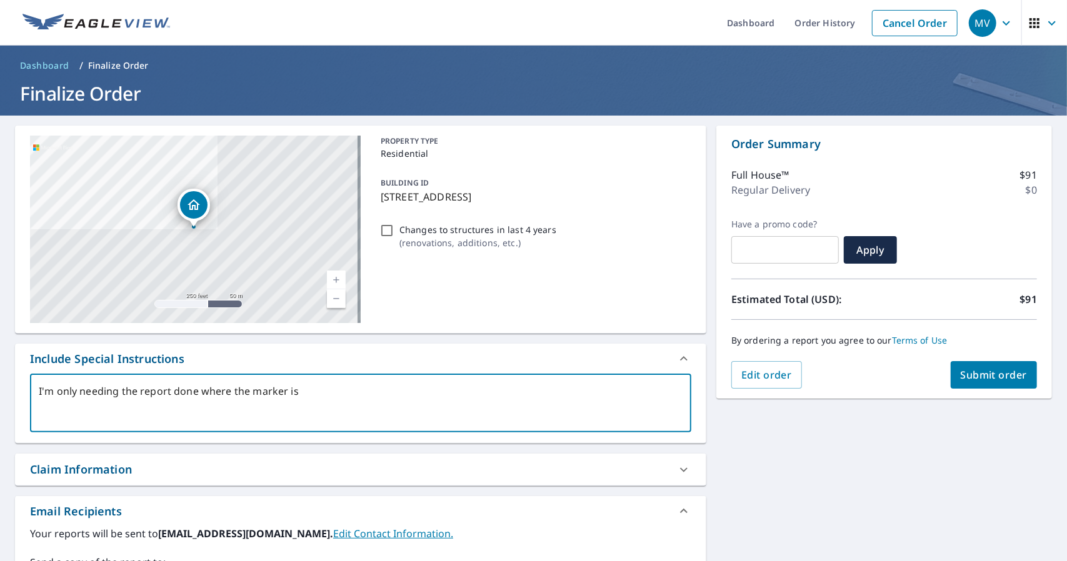
type textarea "x"
type textarea "I'm only needing the report done where the marker is."
type textarea "x"
type textarea "I'm only needing the report done where the marker is. I"
type textarea "x"
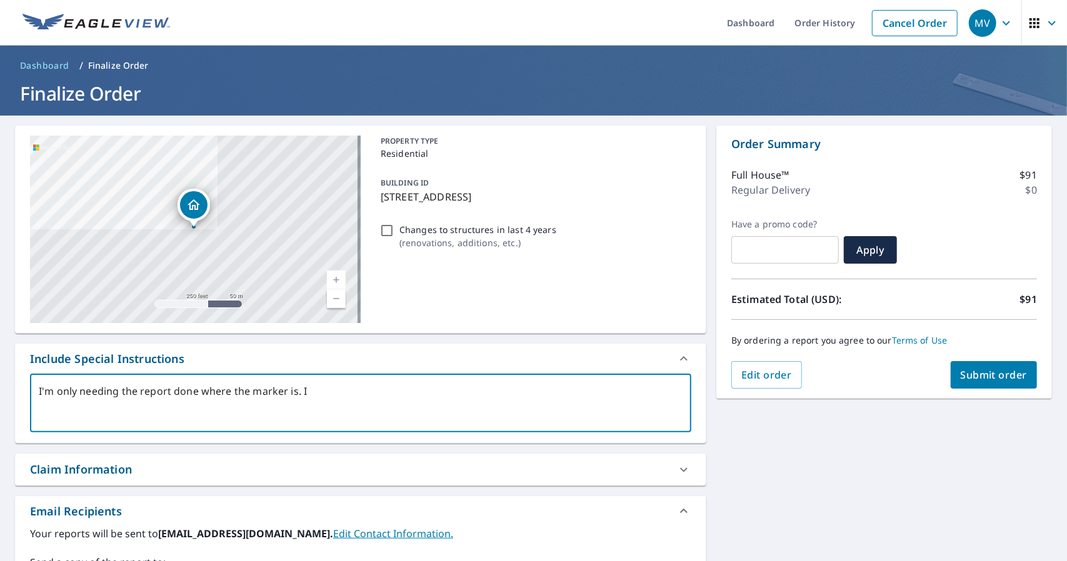
type textarea "I'm only needing the report done where the marker is. It"
type textarea "x"
type textarea "I'm only needing the report done where the marker is. It"
type textarea "x"
type textarea "I'm only needing the report done where the marker is. It i"
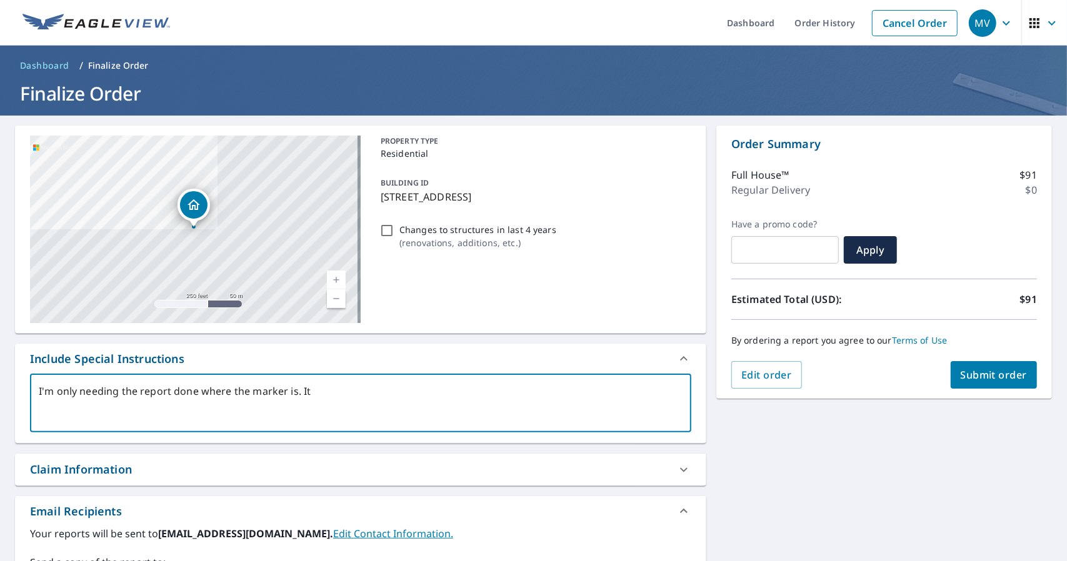
type textarea "x"
type textarea "I'm only needing the report done where the marker is. It is"
type textarea "x"
type textarea "I'm only needing the report done where the marker is. It is"
type textarea "x"
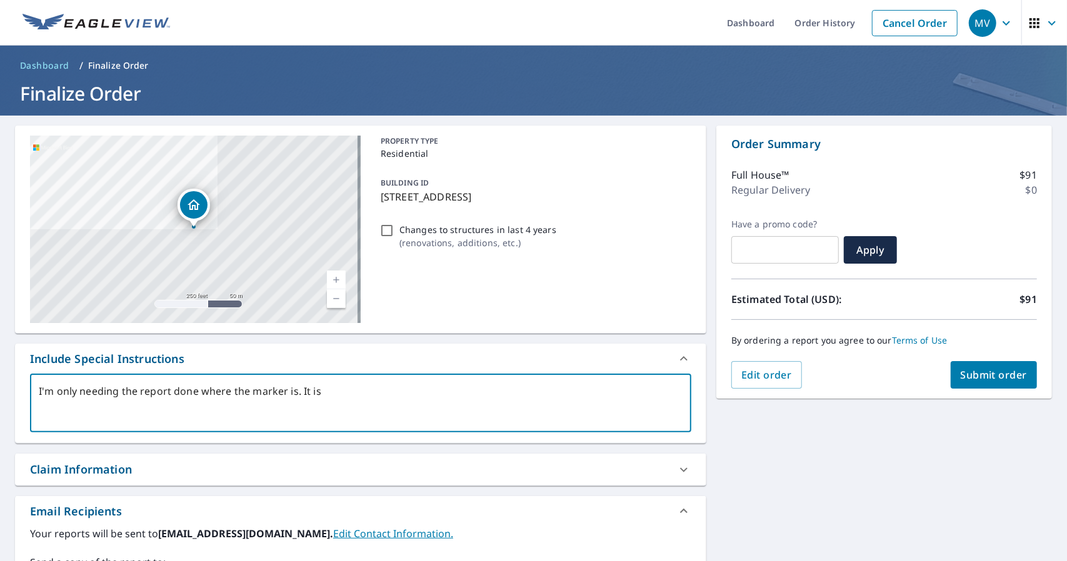
type textarea "I'm only needing the report done where the marker is. It is i"
type textarea "x"
type textarea "I'm only needing the report done where the marker is. It is in"
type textarea "x"
type textarea "I'm only needing the report done where the marker is. It is in"
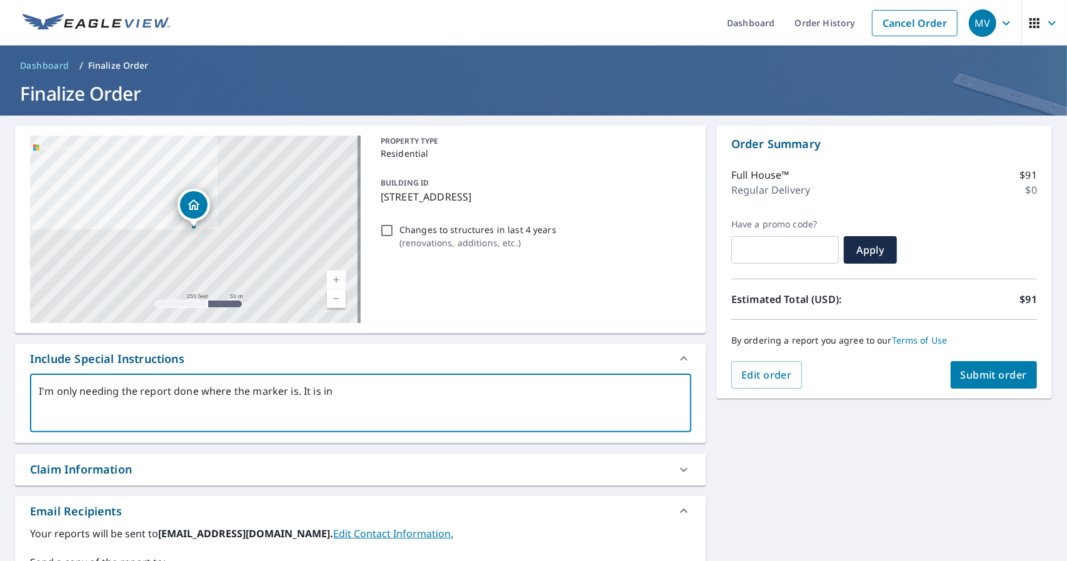
type textarea "x"
type textarea "I'm only needing the report done where the marker is. It is in"
type textarea "x"
type textarea "I'm only needing the report done where the marker is. It is i"
type textarea "x"
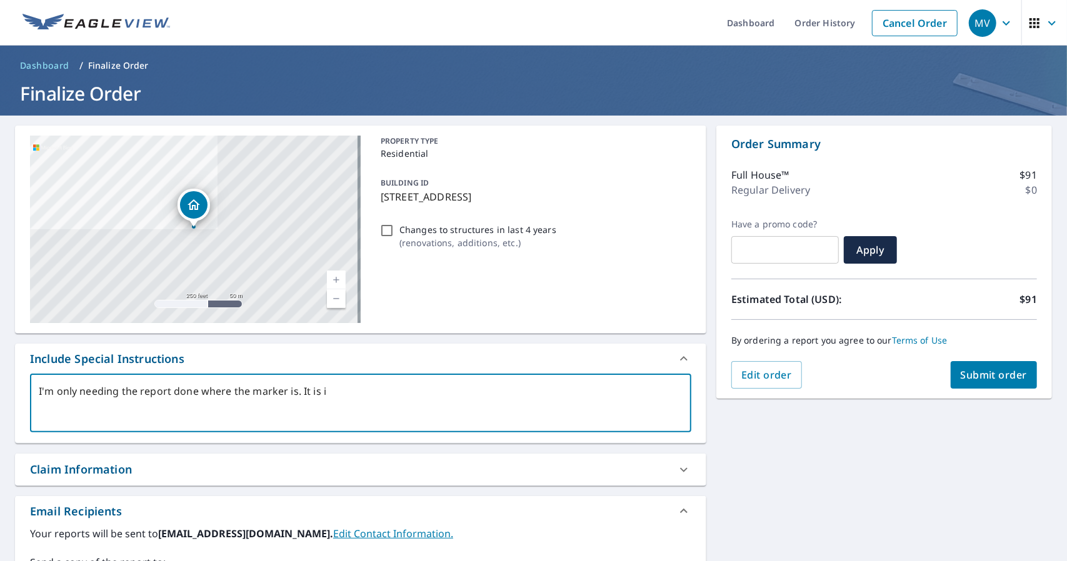
type textarea "I'm only needing the report done where the marker is. It is"
type textarea "x"
type textarea "I'm only needing the report done where the marker is. It is o"
type textarea "x"
type textarea "I'm only needing the report done where the marker is. It is on"
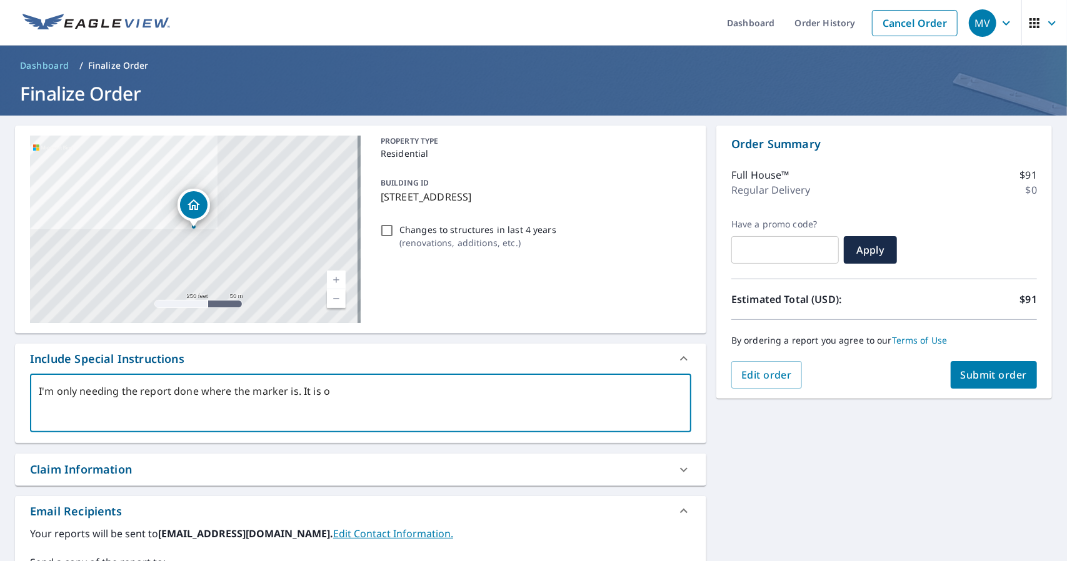
type textarea "x"
type textarea "I'm only needing the report done where the marker is. It is onl"
type textarea "x"
type textarea "I'm only needing the report done where the marker is. It is only"
type textarea "x"
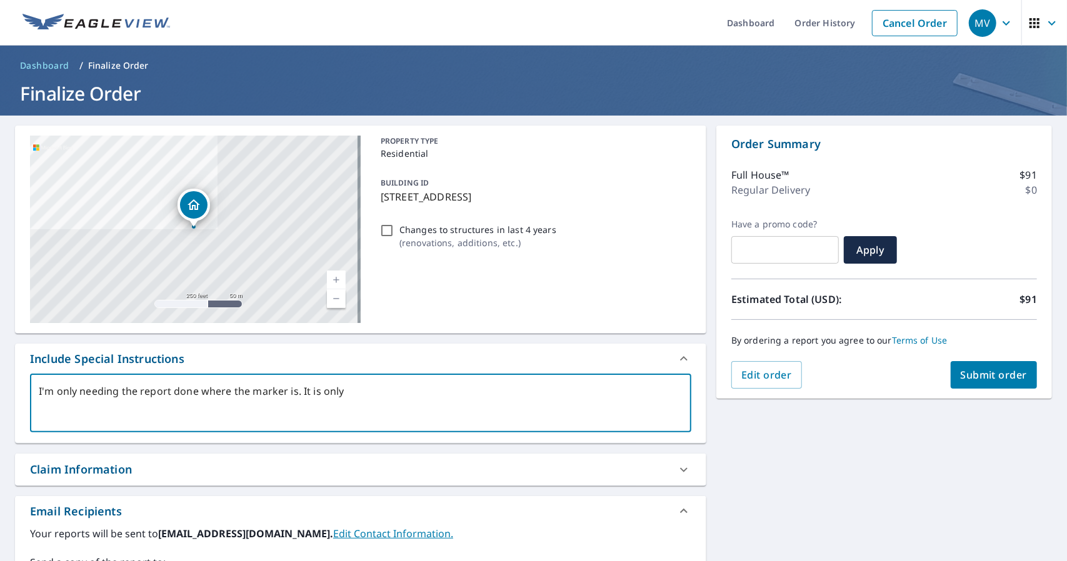
type textarea "I'm only needing the report done where the marker is. It is only"
type textarea "x"
type textarea "I'm only needing the report done where the marker is. It is only t"
type textarea "x"
type textarea "I'm only needing the report done where the marker is. It is only th"
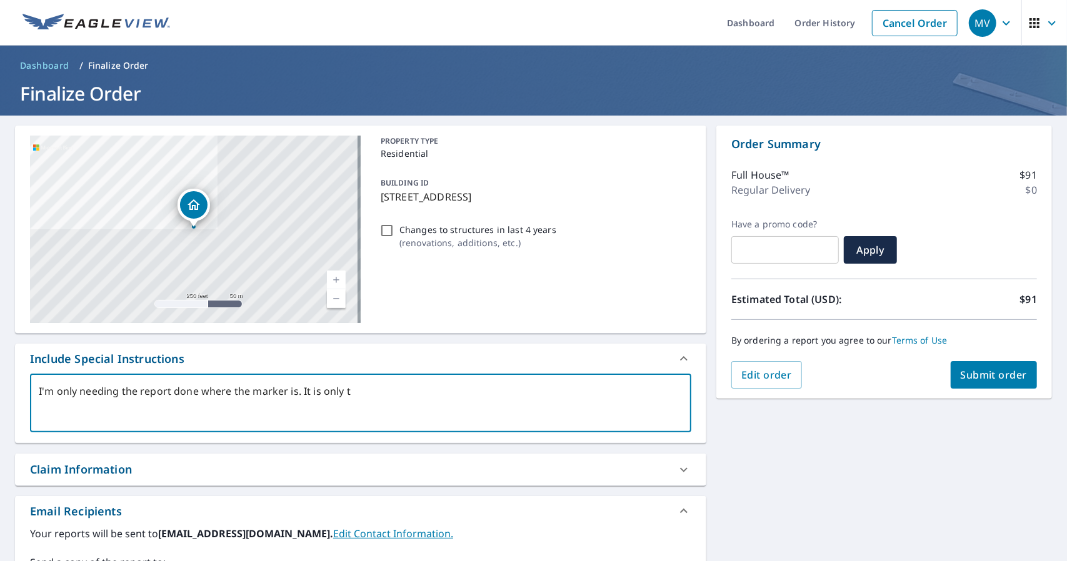
type textarea "x"
type textarea "I'm only needing the report done where the marker is. It is only the"
type textarea "x"
type textarea "I'm only needing the report done where the marker is. It is only the"
type textarea "x"
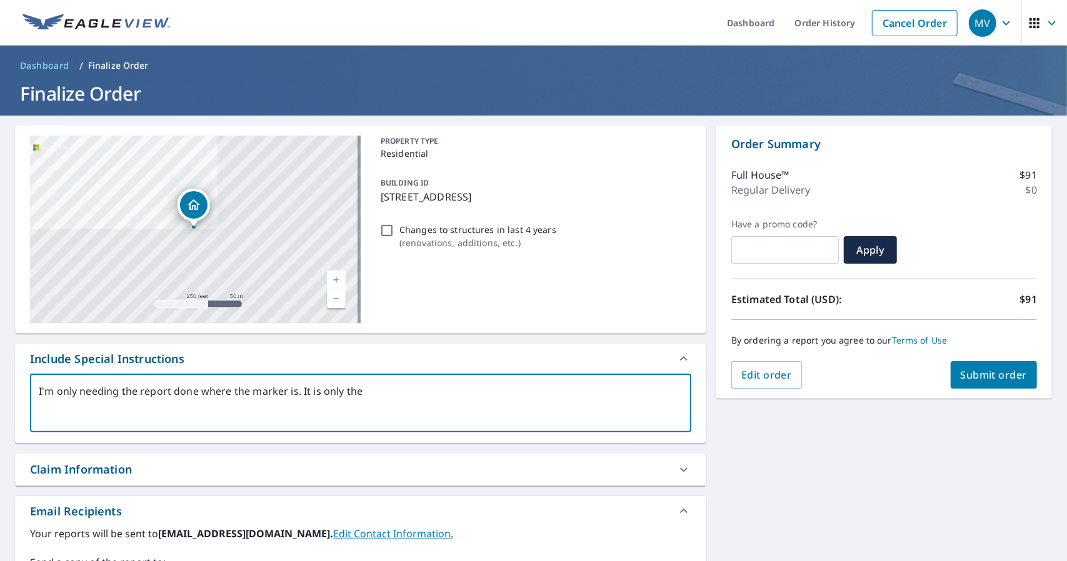
type textarea "I'm only needing the report done where the marker is. It is only the E"
type textarea "x"
type textarea "I'm only needing the report done where the marker is. It is only the EP"
type textarea "x"
type textarea "I'm only needing the report done where the marker is. It is only the EPD"
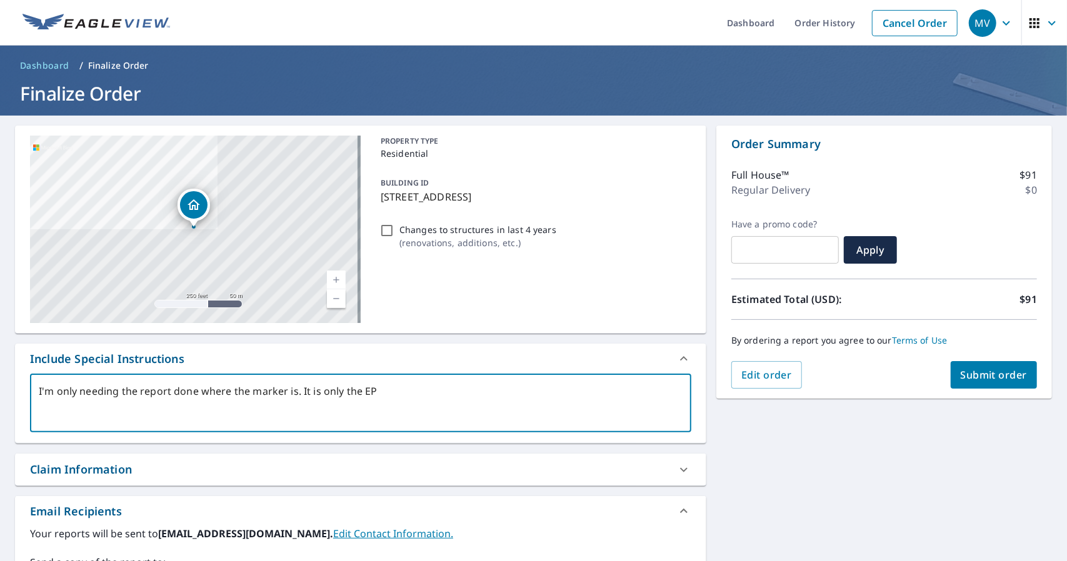
type textarea "x"
type textarea "I'm only needing the report done where the marker is. It is only the EPDM"
type textarea "x"
type textarea "I'm only needing the report done where the marker is. It is only the EPDM"
type textarea "x"
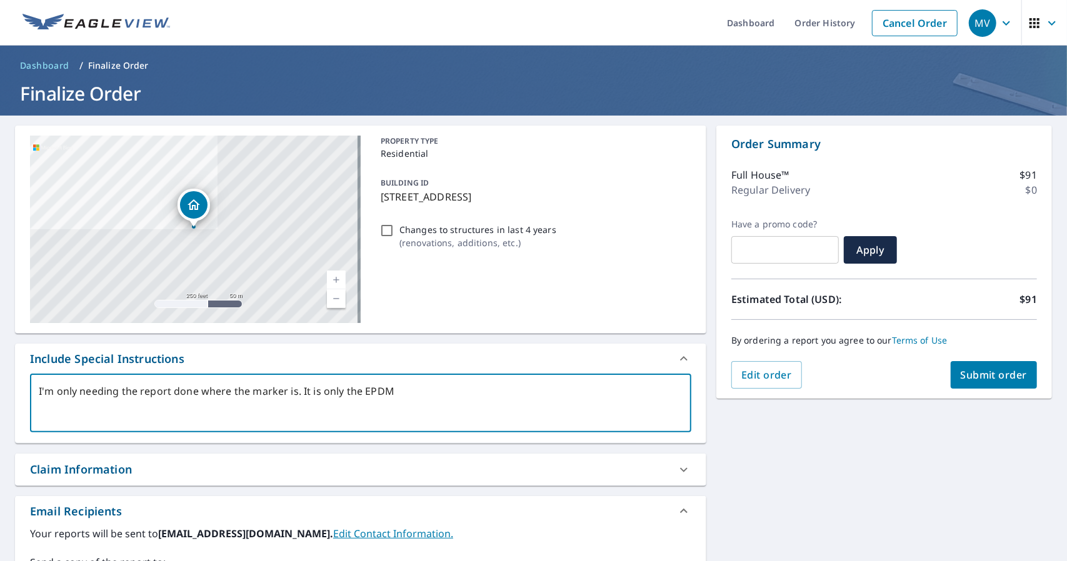
type textarea "I'm only needing the report done where the marker is. It is only the EPDM"
type textarea "x"
type textarea "I'm only needing the report done where the marker is. It is only the EPDM"
type textarea "x"
type textarea "I'm only needing the report done where the marker is. It is only the EPDM ("
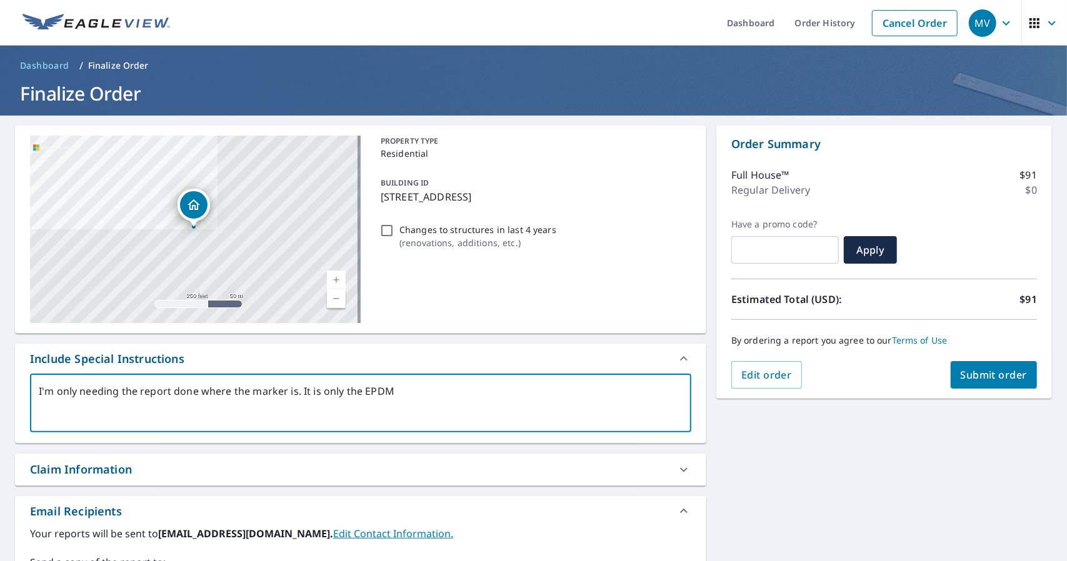
type textarea "x"
type textarea "I'm only needing the report done where the marker is. It is only the EPDM (B"
type textarea "x"
type textarea "I'm only needing the report done where the marker is. It is only the EPDM (Bl"
type textarea "x"
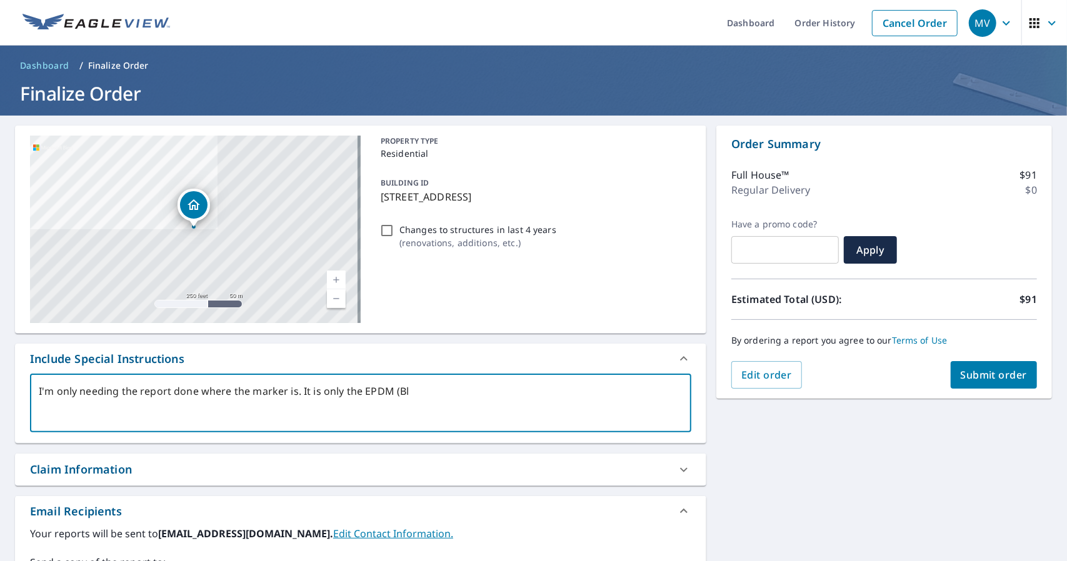
type textarea "I'm only needing the report done where the marker is. It is only the EPDM (Bla"
type textarea "x"
type textarea "I'm only needing the report done where the marker is. It is only the EPDM (Blac"
type textarea "x"
type textarea "I'm only needing the report done where the marker is. It is only the EPDM (Black"
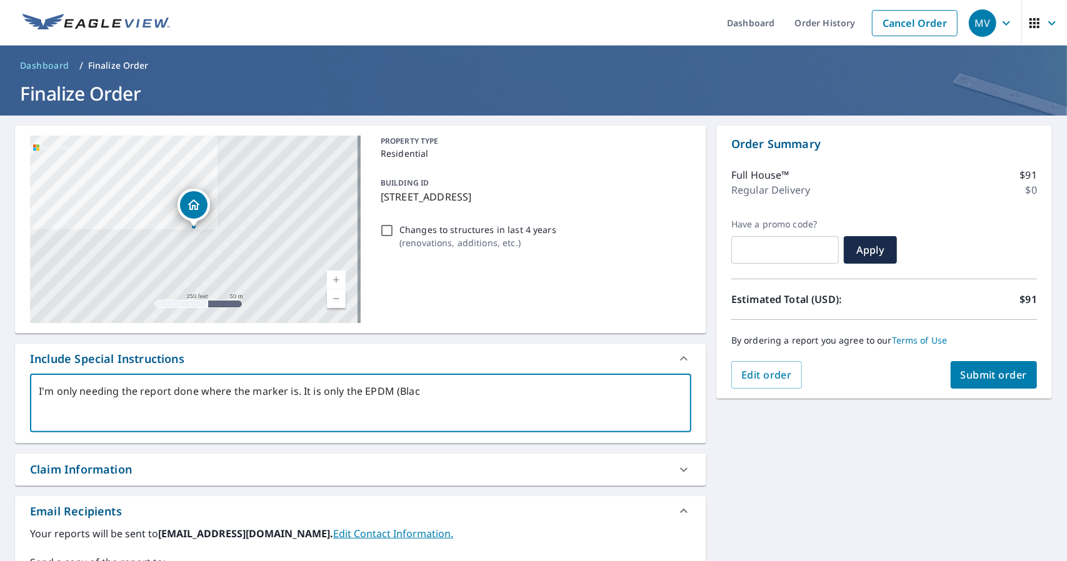
type textarea "x"
type textarea "I'm only needing the report done where the marker is. It is only the EPDM (Blac…"
type textarea "x"
type textarea "I'm only needing the report done where the marker is. It is only the EPDM (Blac…"
type textarea "x"
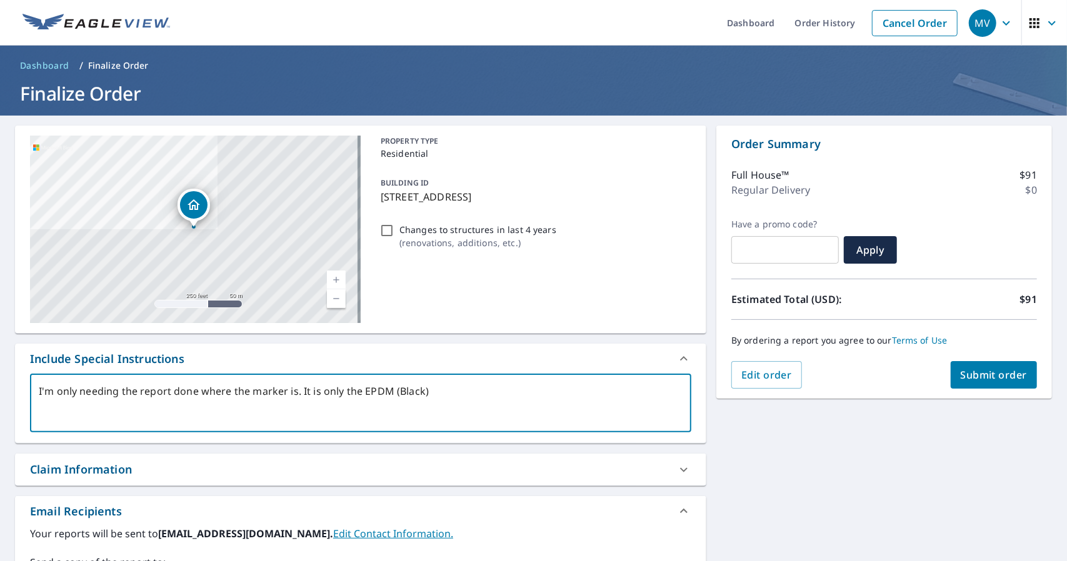
type textarea "I'm only needing the report done where the marker is. It is only the EPDM (Blac…"
type textarea "x"
type textarea "I'm only needing the report done where the marker is. It is only the EPDM (Blac…"
type textarea "x"
type textarea "I'm only needing the report done where the marker is. It is only the EPDM (Blac…"
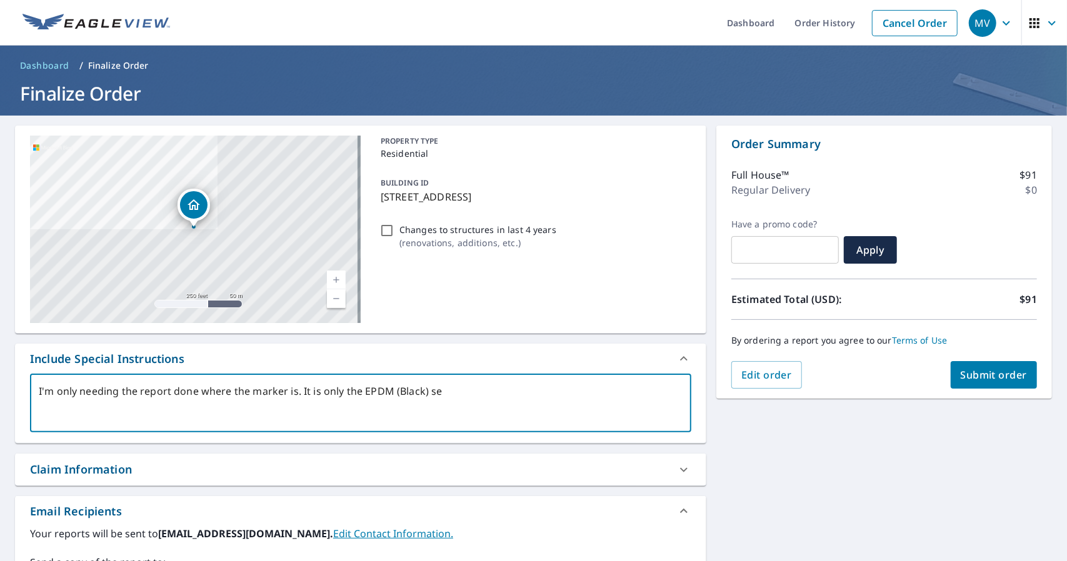
type textarea "x"
type textarea "I'm only needing the report done where the marker is. It is only the EPDM (Blac…"
type textarea "x"
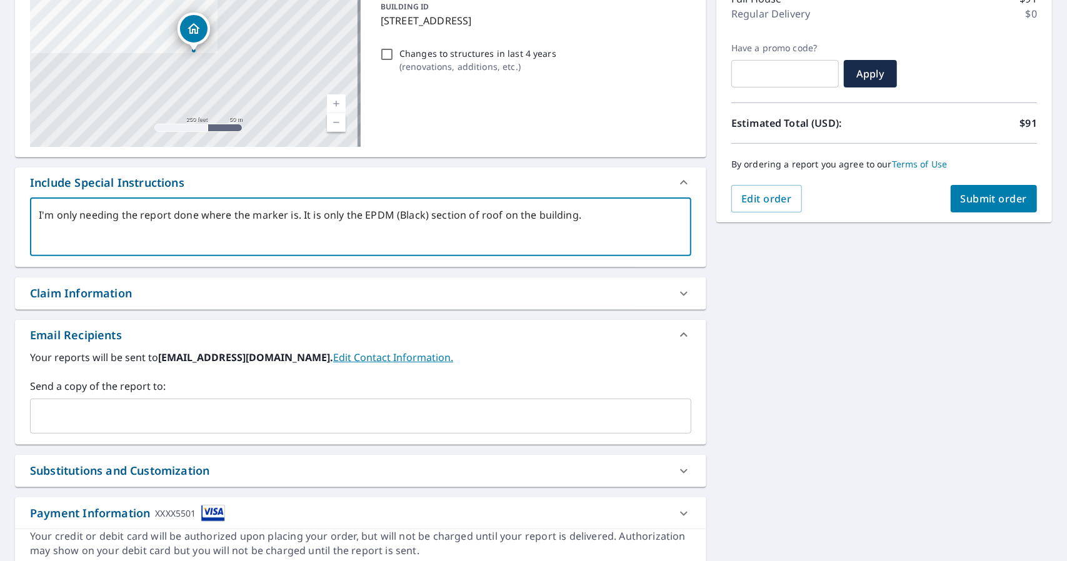
scroll to position [187, 0]
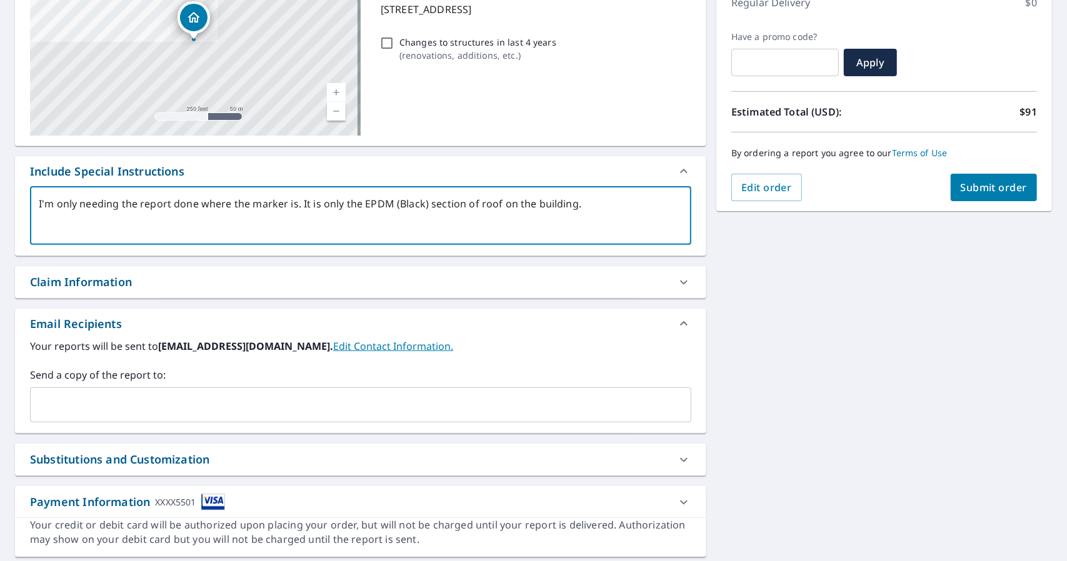
click at [196, 392] on div "​" at bounding box center [360, 404] width 661 height 35
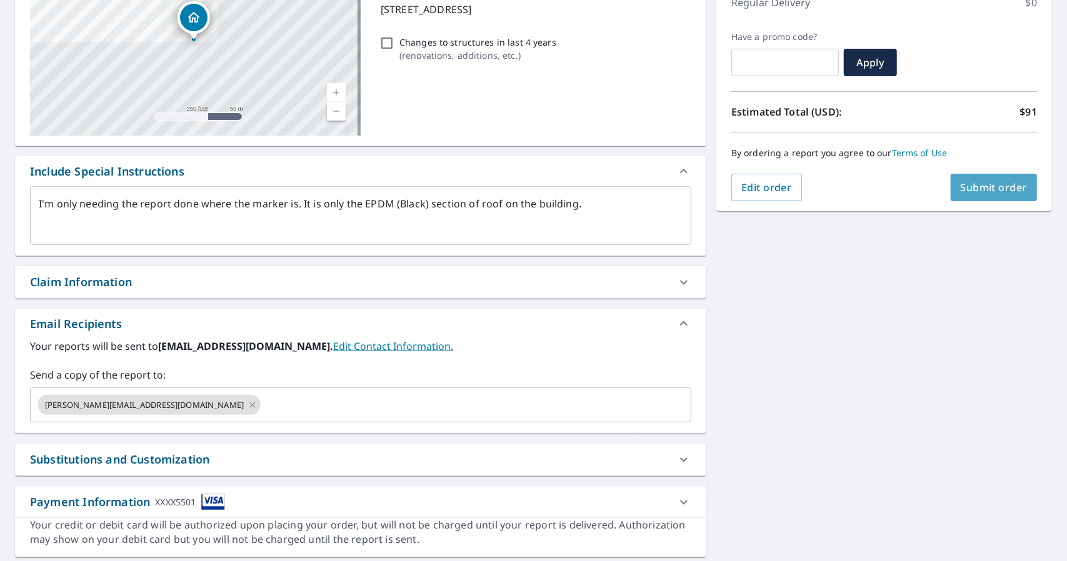
click at [1005, 185] on span "Submit order" at bounding box center [993, 188] width 67 height 14
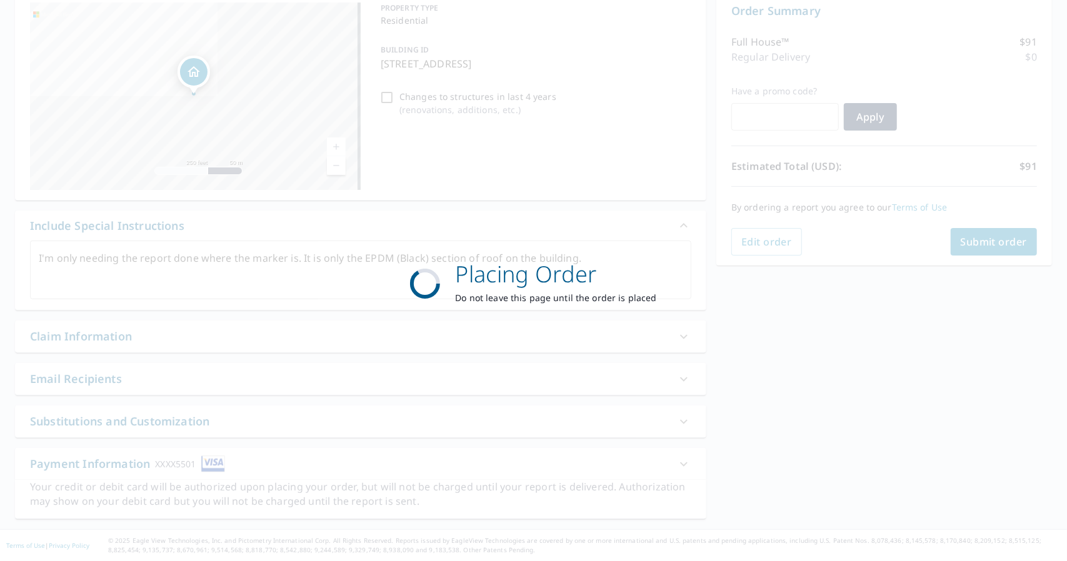
scroll to position [131, 0]
